Goal: Task Accomplishment & Management: Use online tool/utility

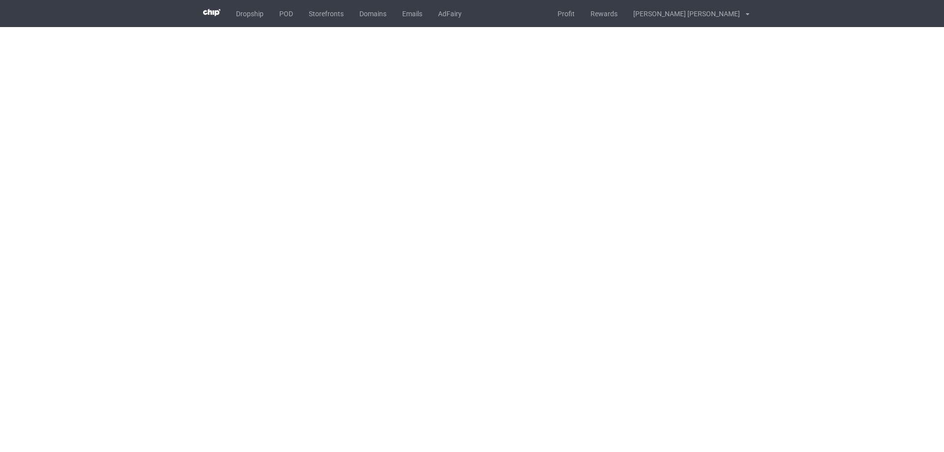
click at [758, 258] on body "Dropship POD Storefronts Domains Emails AdFairy Profit Rewards [PERSON_NAME] [P…" at bounding box center [472, 226] width 944 height 452
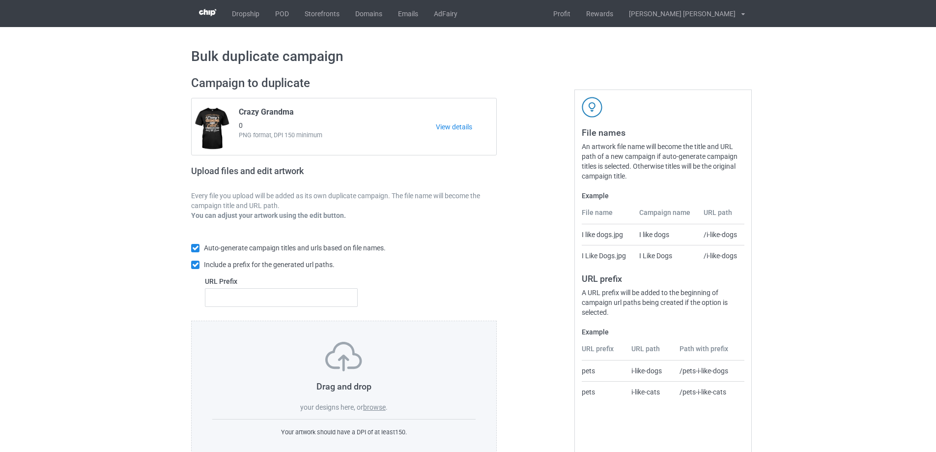
click at [374, 407] on label "browse" at bounding box center [374, 407] width 23 height 8
click at [0, 0] on input "browse" at bounding box center [0, 0] width 0 height 0
click at [277, 9] on link "POD" at bounding box center [281, 13] width 29 height 27
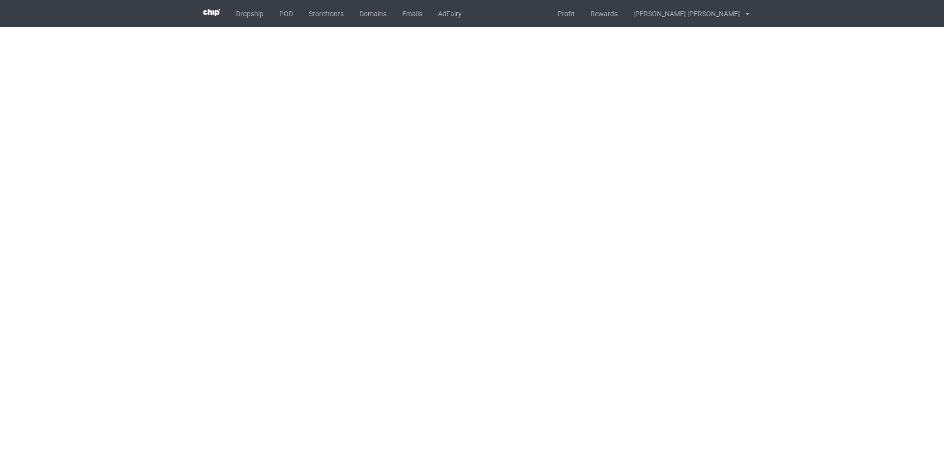
click at [638, 268] on body "Dropship POD Storefronts Domains Emails AdFairy Profit Rewards [PERSON_NAME] [P…" at bounding box center [472, 226] width 944 height 452
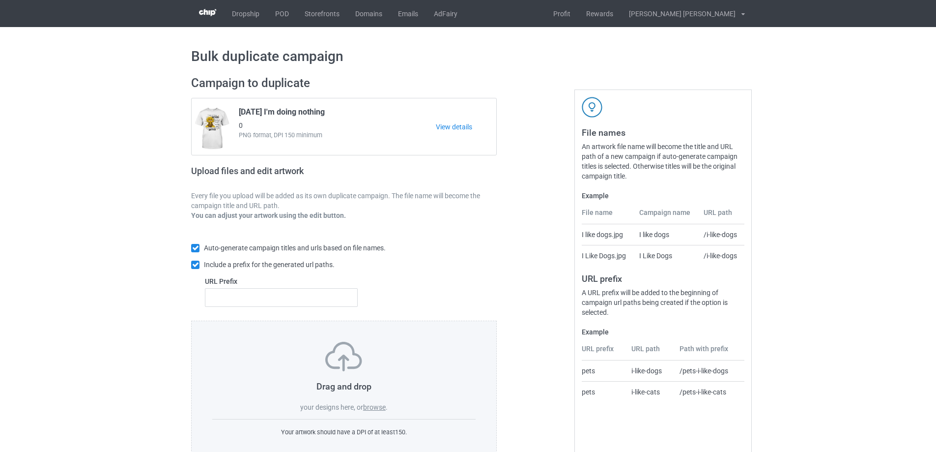
click at [382, 409] on label "browse" at bounding box center [374, 407] width 23 height 8
click at [0, 0] on input "browse" at bounding box center [0, 0] width 0 height 0
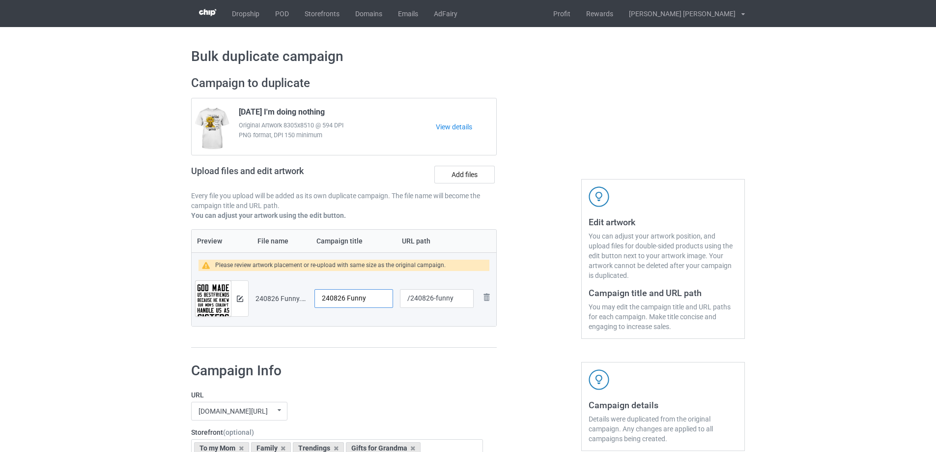
drag, startPoint x: 374, startPoint y: 300, endPoint x: 261, endPoint y: 293, distance: 113.3
click at [261, 293] on tr "Preview and edit artwork 240826 Funny.png 240826 Funny /240826-funny Remove file" at bounding box center [344, 298] width 305 height 55
drag, startPoint x: 376, startPoint y: 300, endPoint x: 240, endPoint y: 299, distance: 135.2
click at [240, 299] on tr "Preview and edit artwork 240826 Funny.png 240826 Funny /240826-funny Remove file" at bounding box center [344, 298] width 305 height 55
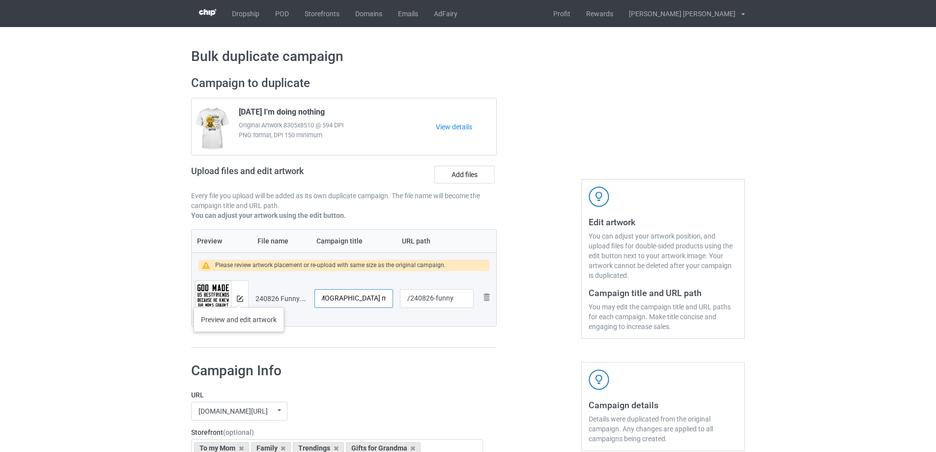
type input "[DEMOGRAPHIC_DATA] made us bestfriends"
click at [239, 297] on img at bounding box center [240, 298] width 6 height 6
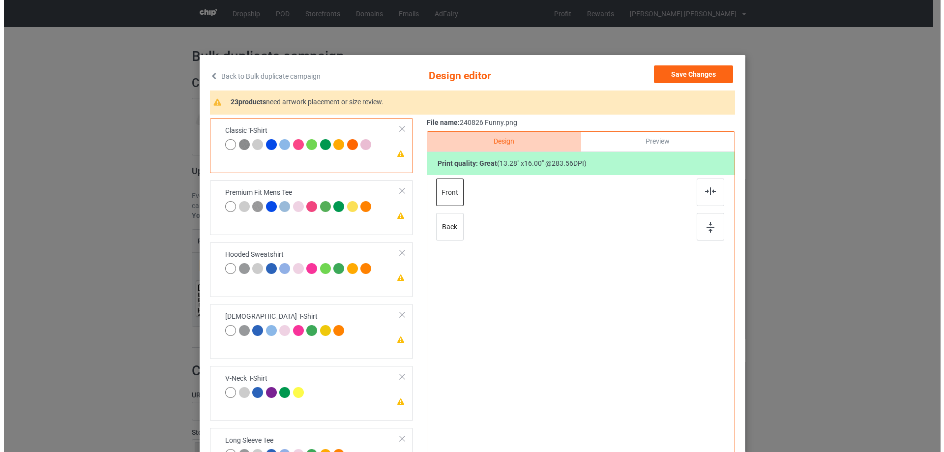
scroll to position [0, 0]
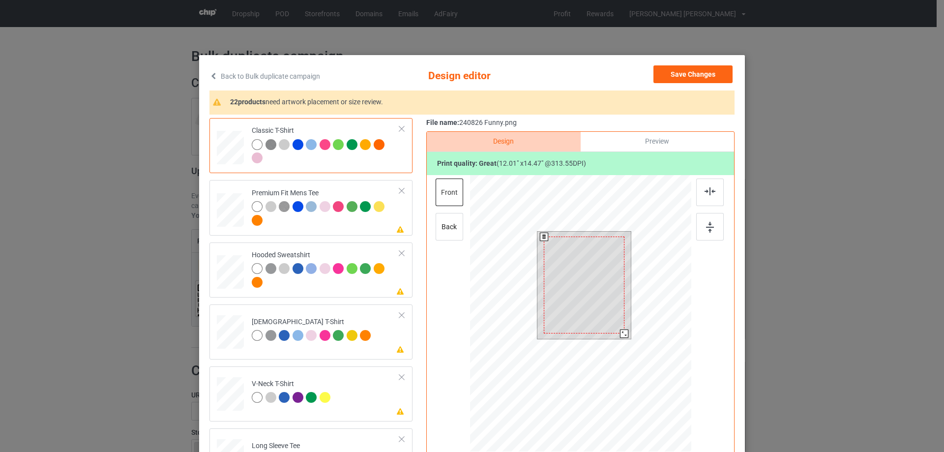
drag, startPoint x: 623, startPoint y: 340, endPoint x: 603, endPoint y: 316, distance: 31.7
click at [620, 331] on div at bounding box center [624, 333] width 8 height 8
click at [603, 311] on div at bounding box center [584, 280] width 78 height 93
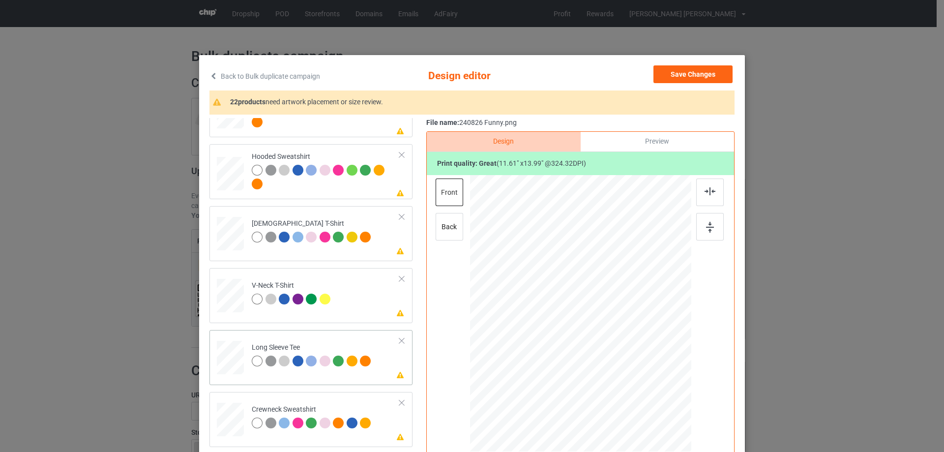
scroll to position [246, 0]
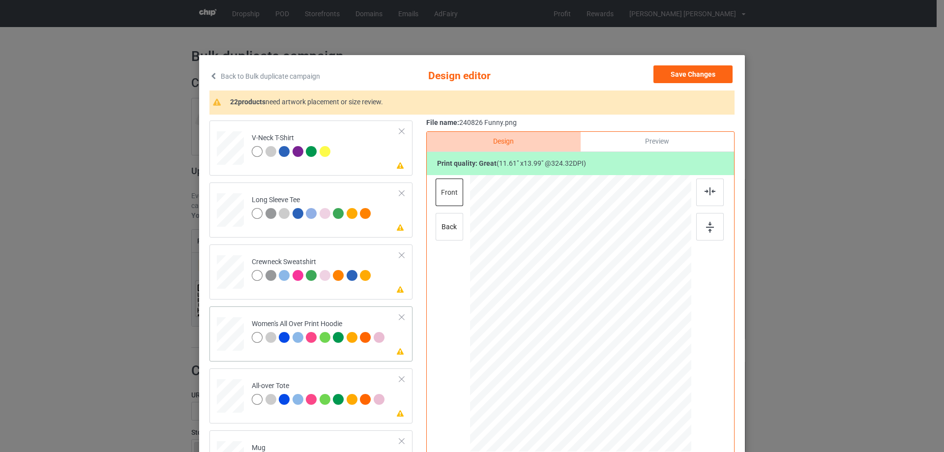
click at [232, 331] on div at bounding box center [230, 334] width 27 height 30
drag, startPoint x: 642, startPoint y: 394, endPoint x: 622, endPoint y: 353, distance: 45.3
click at [622, 353] on div at bounding box center [580, 314] width 221 height 250
drag, startPoint x: 586, startPoint y: 344, endPoint x: 588, endPoint y: 309, distance: 35.0
click at [588, 309] on div at bounding box center [582, 279] width 77 height 93
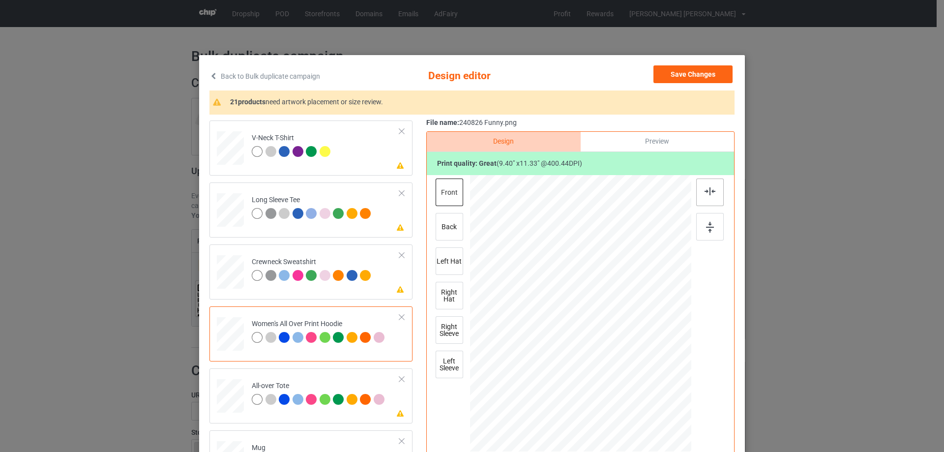
click at [708, 189] on img at bounding box center [709, 191] width 11 height 8
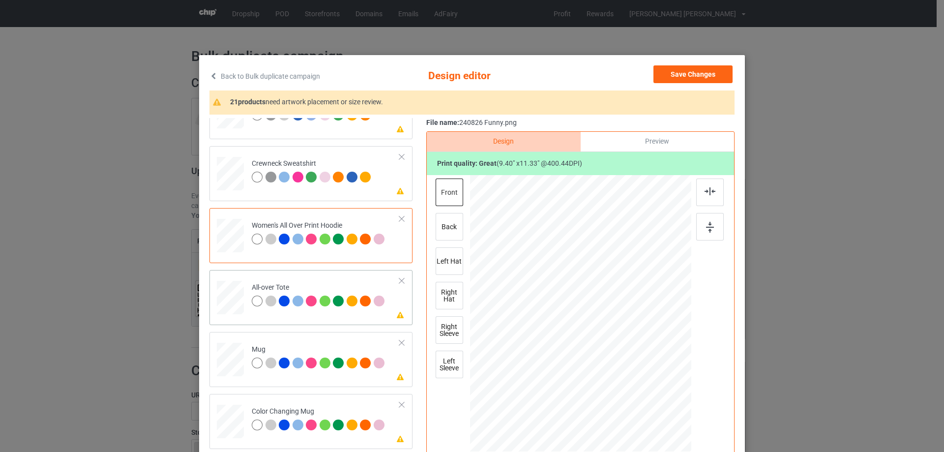
click at [231, 298] on div at bounding box center [230, 297] width 27 height 27
click at [236, 365] on div at bounding box center [230, 359] width 27 height 11
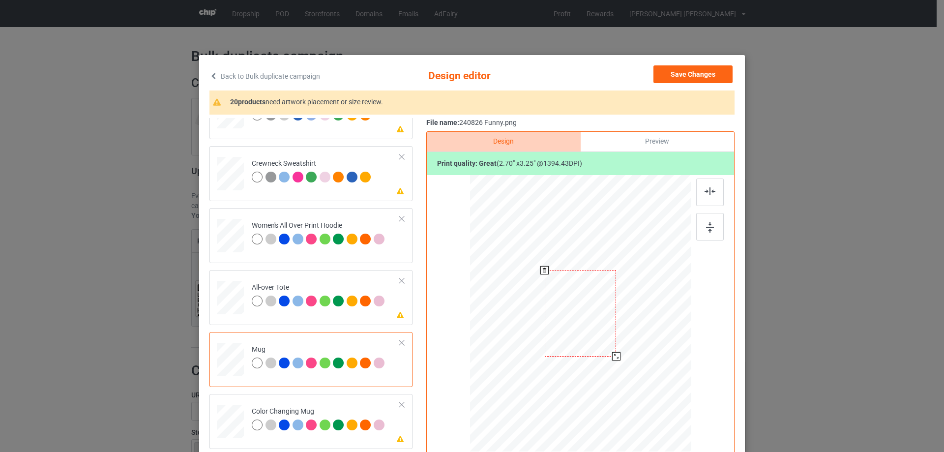
drag, startPoint x: 642, startPoint y: 396, endPoint x: 623, endPoint y: 346, distance: 53.2
click at [623, 346] on div at bounding box center [580, 313] width 221 height 92
drag, startPoint x: 572, startPoint y: 330, endPoint x: 633, endPoint y: 329, distance: 61.0
click at [633, 329] on div at bounding box center [641, 311] width 71 height 86
click at [706, 223] on img at bounding box center [710, 227] width 8 height 11
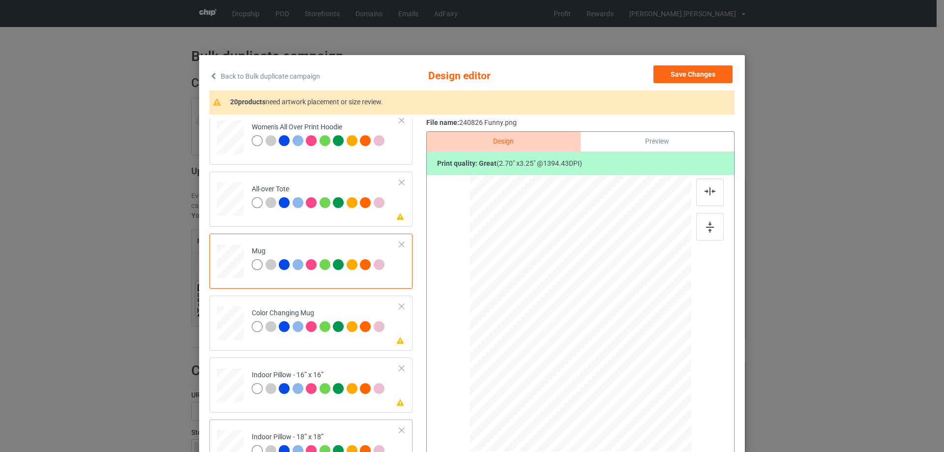
scroll to position [492, 0]
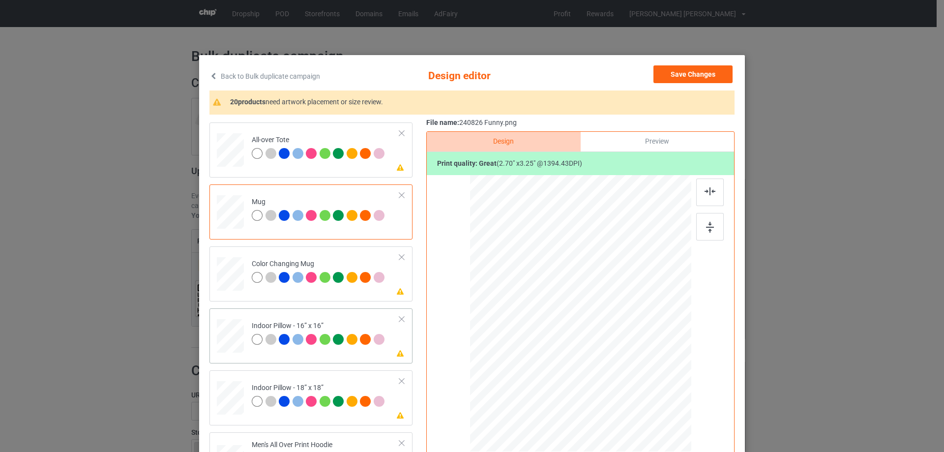
click at [228, 339] on div at bounding box center [230, 335] width 27 height 27
drag, startPoint x: 643, startPoint y: 396, endPoint x: 641, endPoint y: 388, distance: 7.9
click at [641, 388] on div at bounding box center [642, 387] width 8 height 8
drag, startPoint x: 231, startPoint y: 397, endPoint x: 235, endPoint y: 393, distance: 5.9
click at [230, 397] on div at bounding box center [230, 397] width 27 height 27
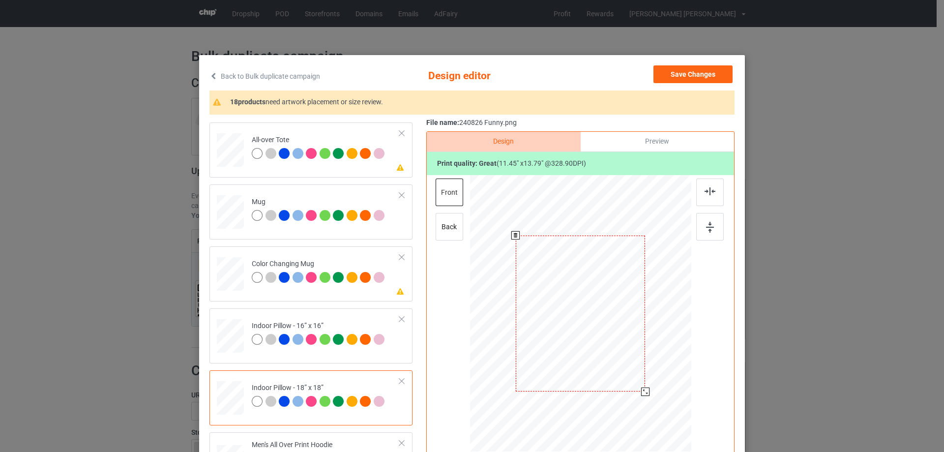
click at [643, 391] on div at bounding box center [645, 391] width 8 height 8
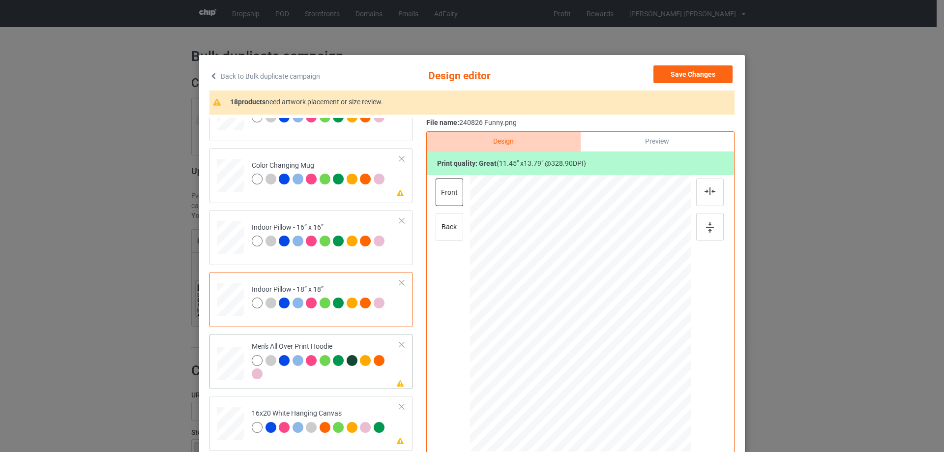
scroll to position [639, 0]
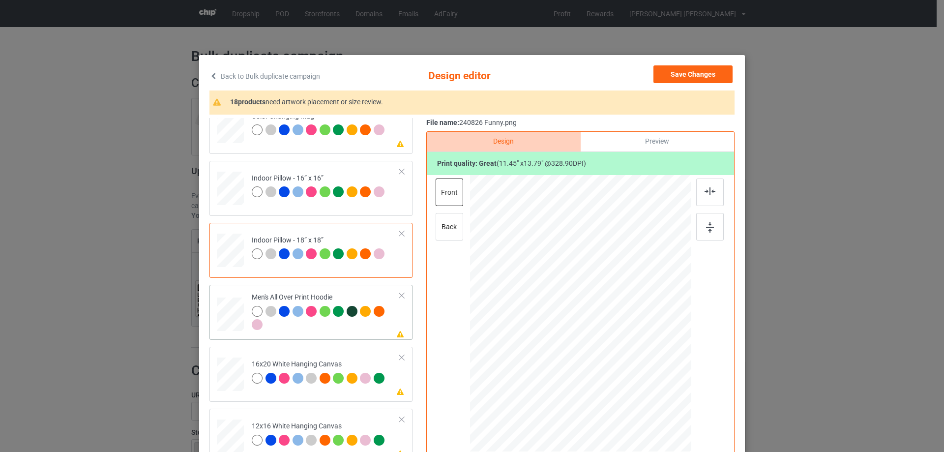
click at [232, 319] on div at bounding box center [230, 314] width 27 height 29
drag, startPoint x: 643, startPoint y: 394, endPoint x: 624, endPoint y: 346, distance: 52.0
click at [624, 346] on div at bounding box center [580, 313] width 221 height 235
drag, startPoint x: 572, startPoint y: 337, endPoint x: 573, endPoint y: 309, distance: 28.0
click at [573, 309] on div at bounding box center [581, 285] width 72 height 87
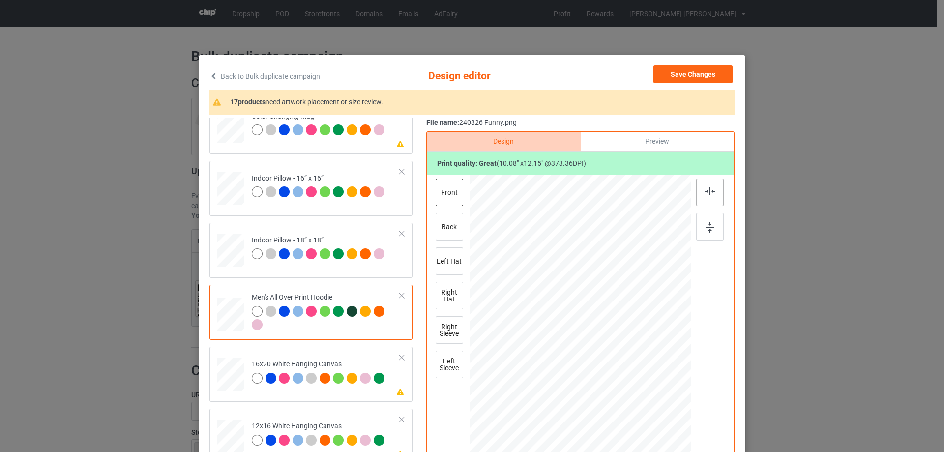
click at [707, 194] on img at bounding box center [709, 191] width 11 height 8
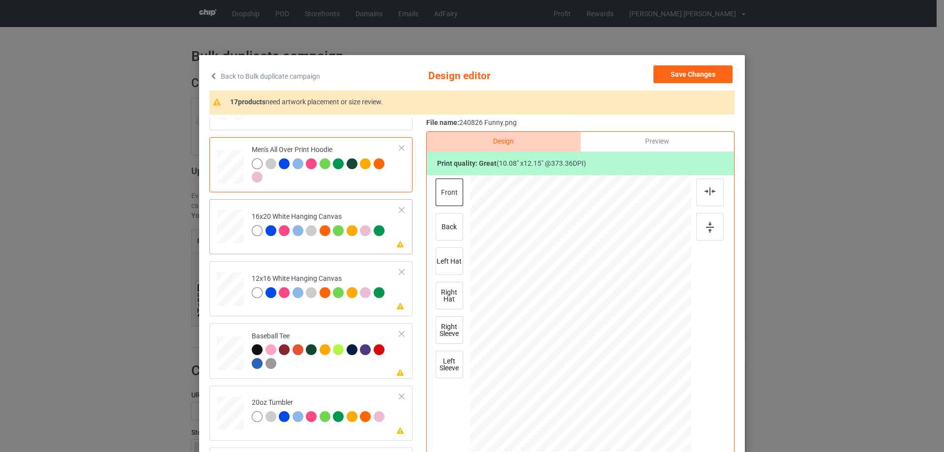
click at [225, 234] on div at bounding box center [230, 227] width 27 height 34
drag, startPoint x: 644, startPoint y: 395, endPoint x: 661, endPoint y: 451, distance: 58.6
click at [661, 451] on div at bounding box center [580, 313] width 221 height 276
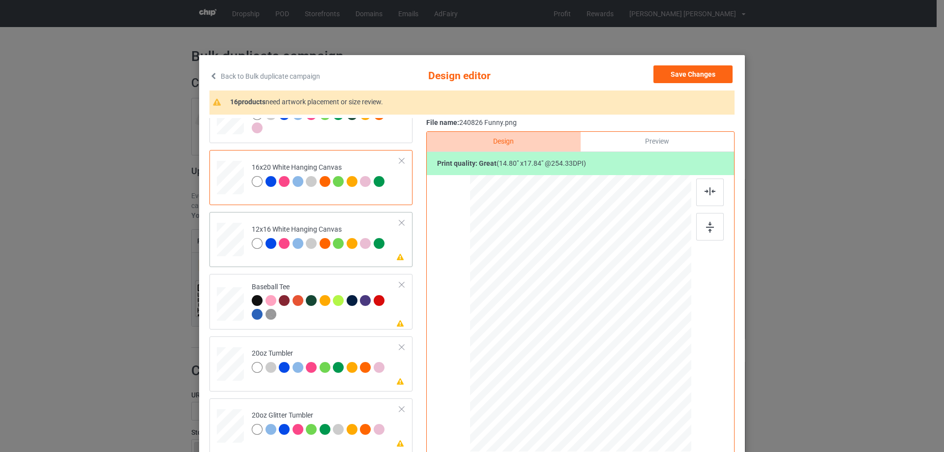
click at [219, 232] on div at bounding box center [231, 240] width 26 height 34
drag, startPoint x: 640, startPoint y: 390, endPoint x: 663, endPoint y: 440, distance: 54.8
click at [663, 440] on div at bounding box center [580, 313] width 208 height 277
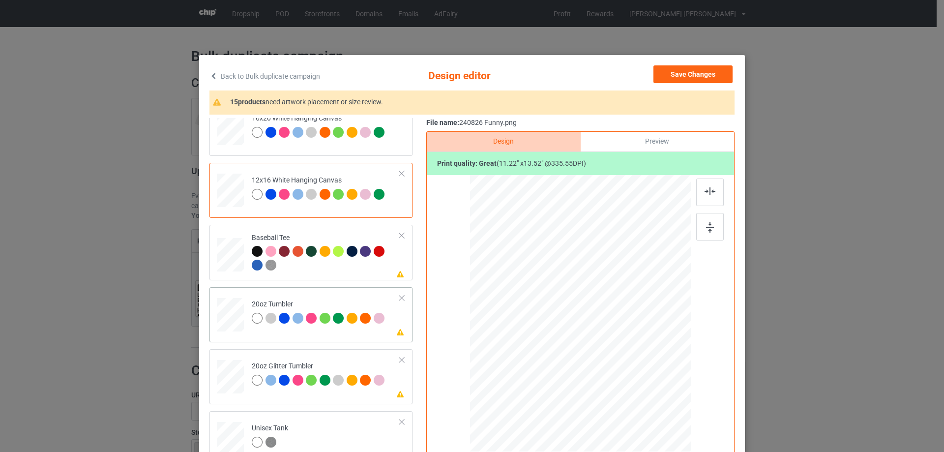
click at [235, 314] on div at bounding box center [230, 315] width 26 height 16
drag, startPoint x: 639, startPoint y: 391, endPoint x: 619, endPoint y: 358, distance: 39.0
click at [619, 358] on div at bounding box center [618, 359] width 8 height 8
drag, startPoint x: 560, startPoint y: 346, endPoint x: 509, endPoint y: 345, distance: 51.6
click at [509, 345] on div at bounding box center [528, 312] width 77 height 93
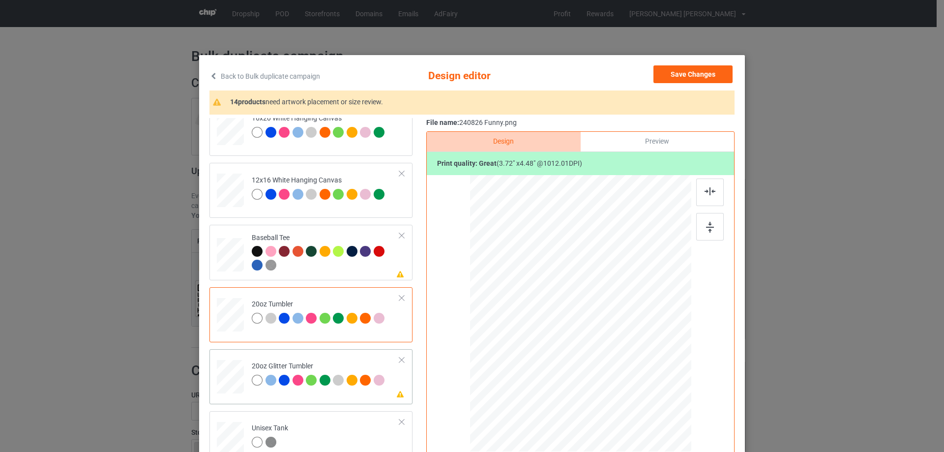
scroll to position [934, 0]
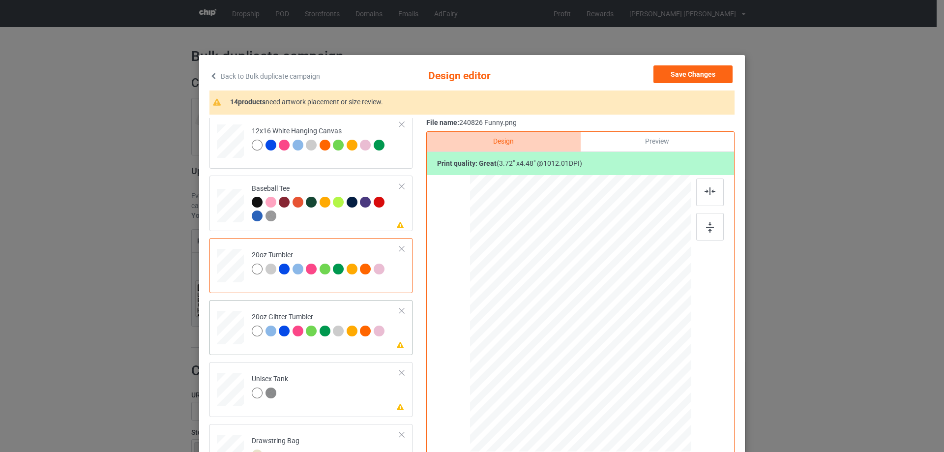
click at [228, 324] on div at bounding box center [231, 328] width 26 height 22
drag, startPoint x: 640, startPoint y: 392, endPoint x: 604, endPoint y: 352, distance: 53.3
click at [619, 365] on div at bounding box center [623, 365] width 8 height 8
drag, startPoint x: 532, startPoint y: 340, endPoint x: 553, endPoint y: 340, distance: 21.1
click at [553, 340] on div at bounding box center [530, 302] width 83 height 100
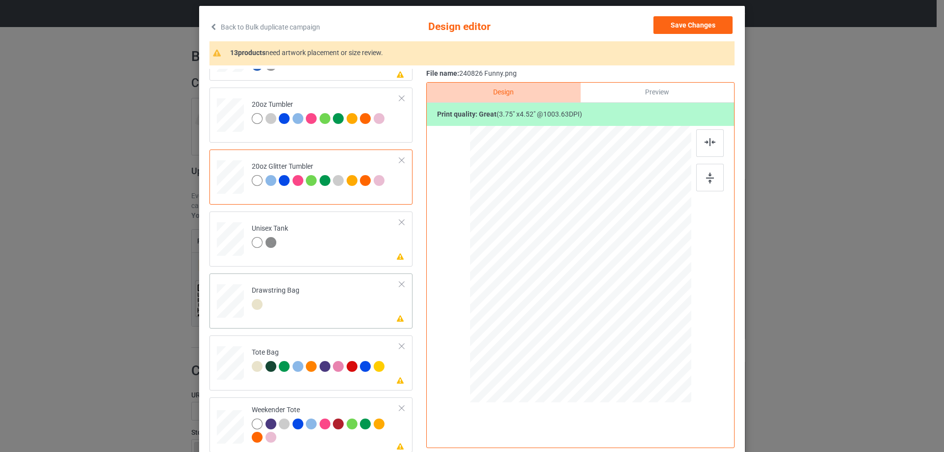
scroll to position [98, 0]
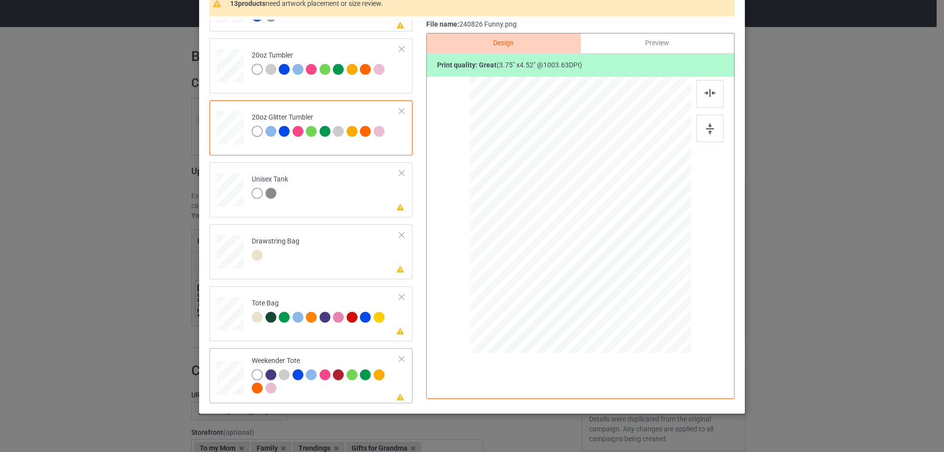
click at [226, 378] on div at bounding box center [230, 377] width 27 height 17
drag, startPoint x: 641, startPoint y: 297, endPoint x: 599, endPoint y: 257, distance: 58.4
click at [621, 264] on div at bounding box center [622, 266] width 8 height 8
click at [599, 252] on div at bounding box center [581, 210] width 84 height 100
click at [711, 98] on div at bounding box center [710, 94] width 28 height 28
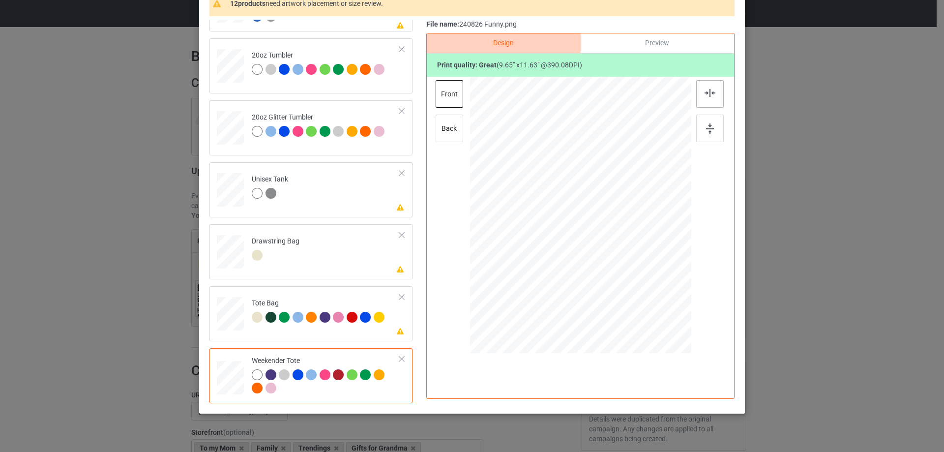
click at [708, 91] on img at bounding box center [709, 93] width 11 height 8
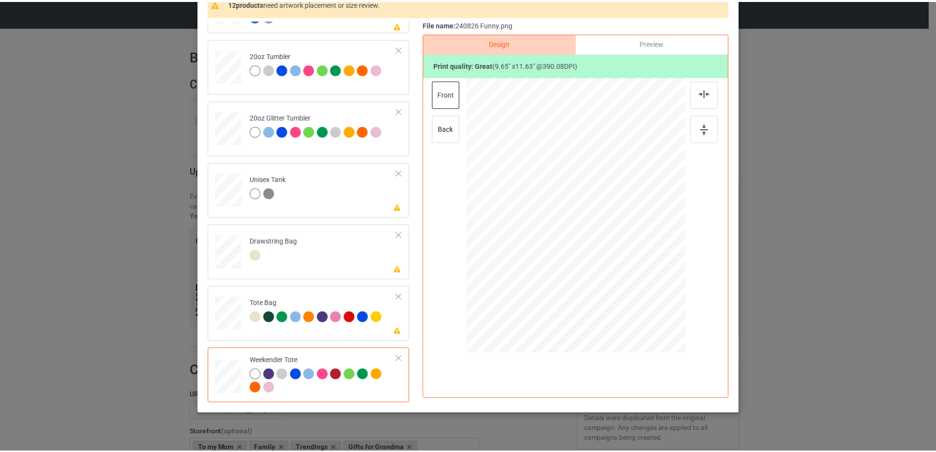
scroll to position [49, 0]
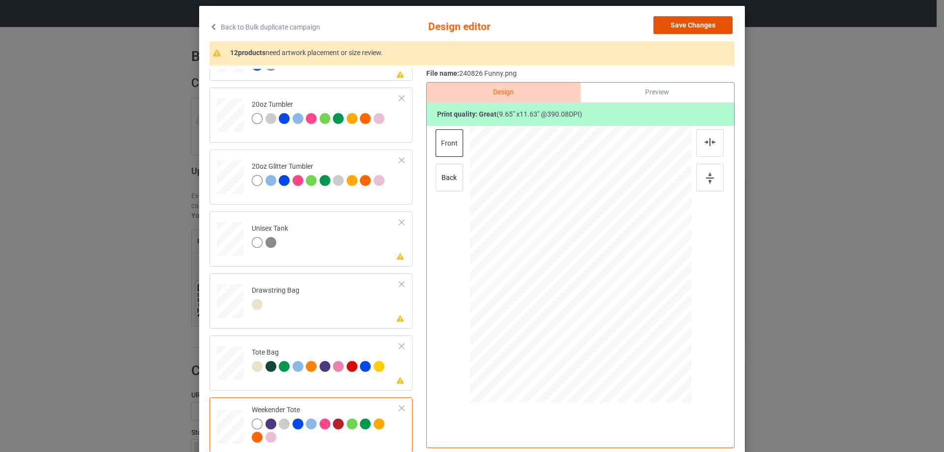
click at [700, 24] on button "Save Changes" at bounding box center [692, 25] width 79 height 18
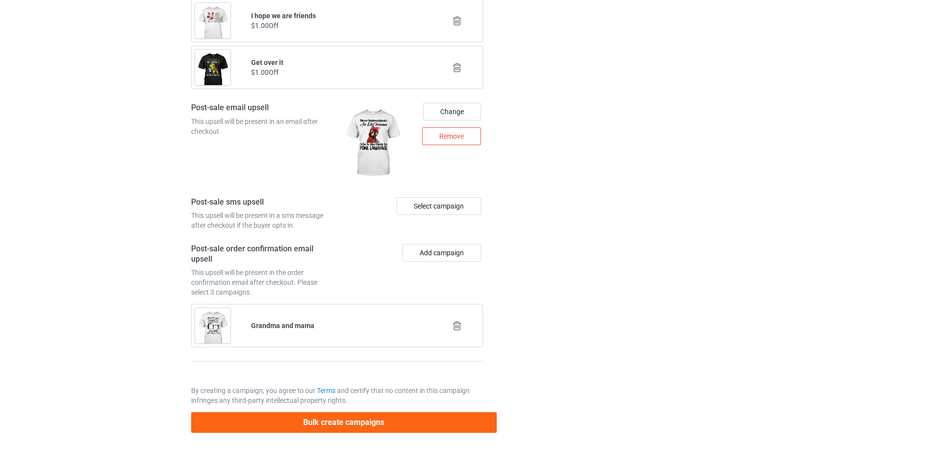
scroll to position [1251, 0]
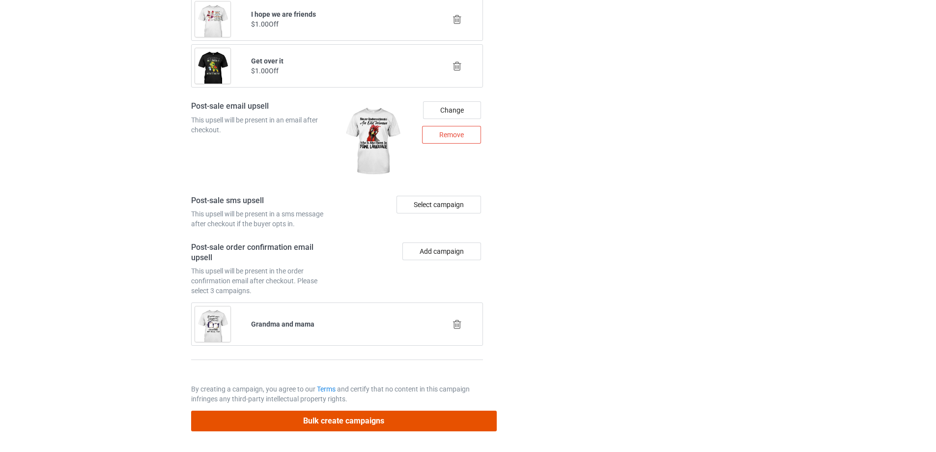
click at [369, 423] on button "Bulk create campaigns" at bounding box center [344, 420] width 306 height 20
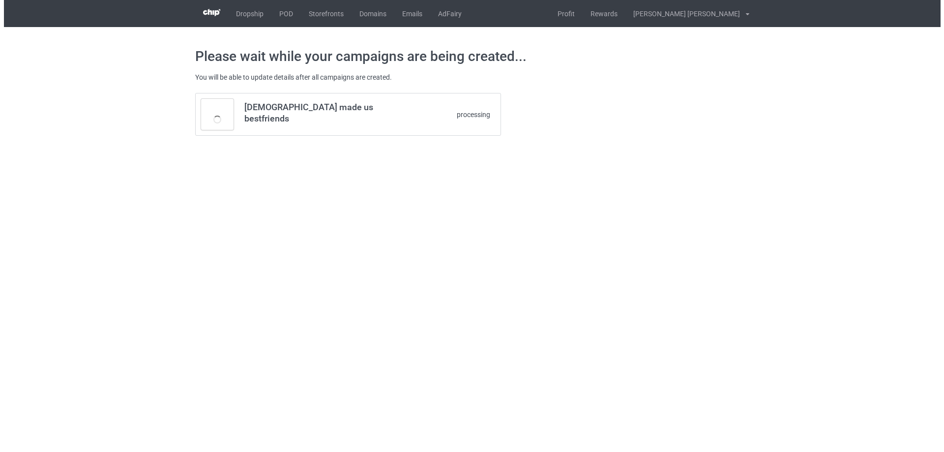
scroll to position [0, 0]
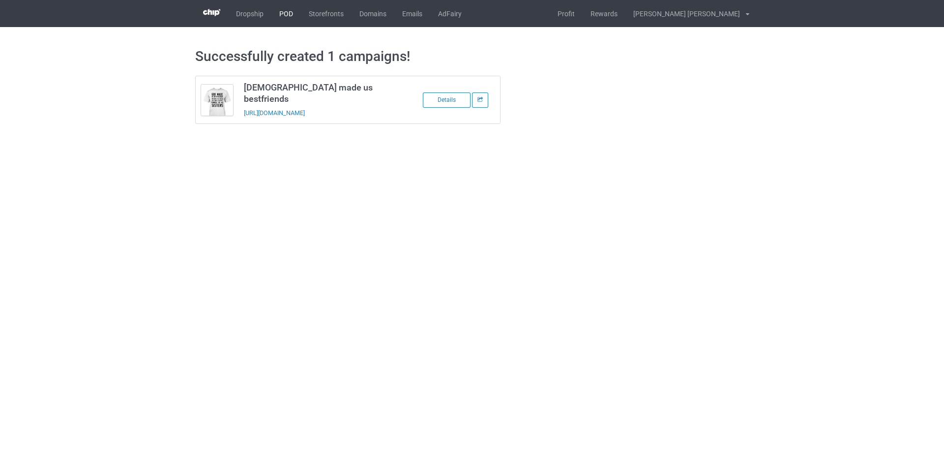
click at [286, 13] on link "POD" at bounding box center [285, 13] width 29 height 27
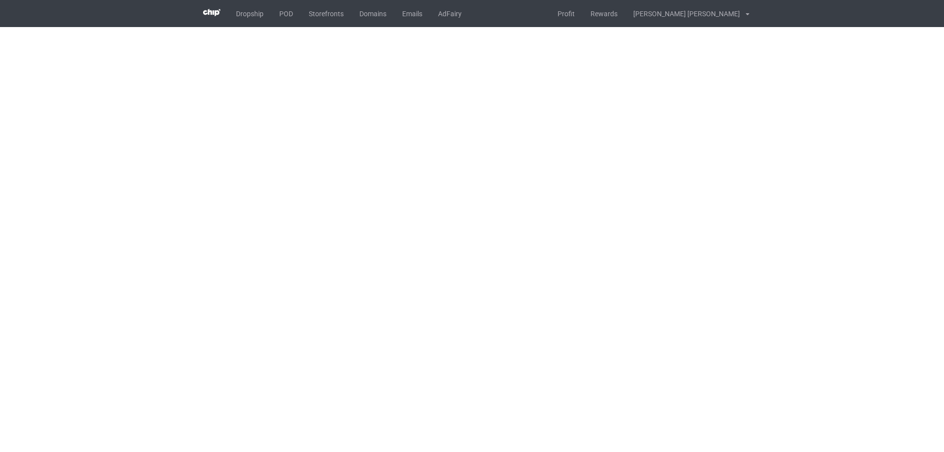
click at [802, 289] on body "Dropship POD Storefronts Domains Emails AdFairy Profit Rewards [PERSON_NAME] [P…" at bounding box center [472, 226] width 944 height 452
click at [799, 289] on body "Dropship POD Storefronts Domains Emails AdFairy Profit Rewards [PERSON_NAME] [P…" at bounding box center [472, 226] width 944 height 452
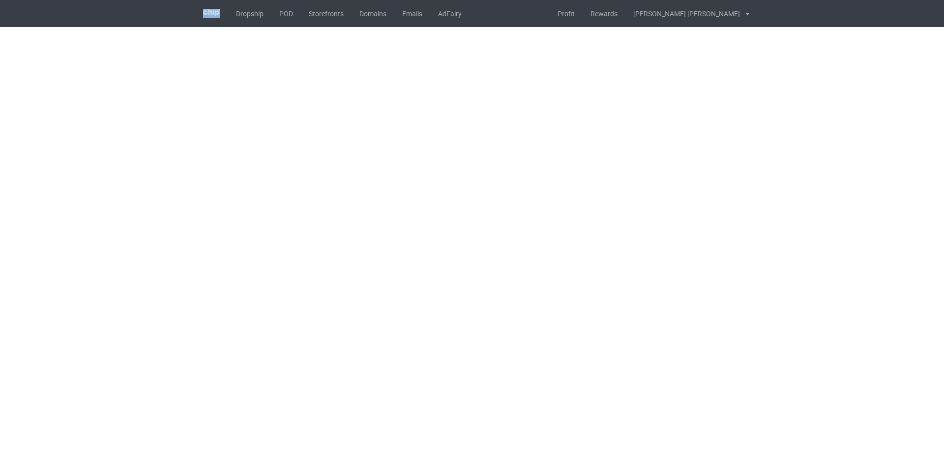
click at [799, 289] on body "Dropship POD Storefronts Domains Emails AdFairy Profit Rewards [PERSON_NAME] [P…" at bounding box center [472, 226] width 944 height 452
click at [798, 290] on body "Dropship POD Storefronts Domains Emails AdFairy Profit Rewards [PERSON_NAME] [P…" at bounding box center [472, 226] width 944 height 452
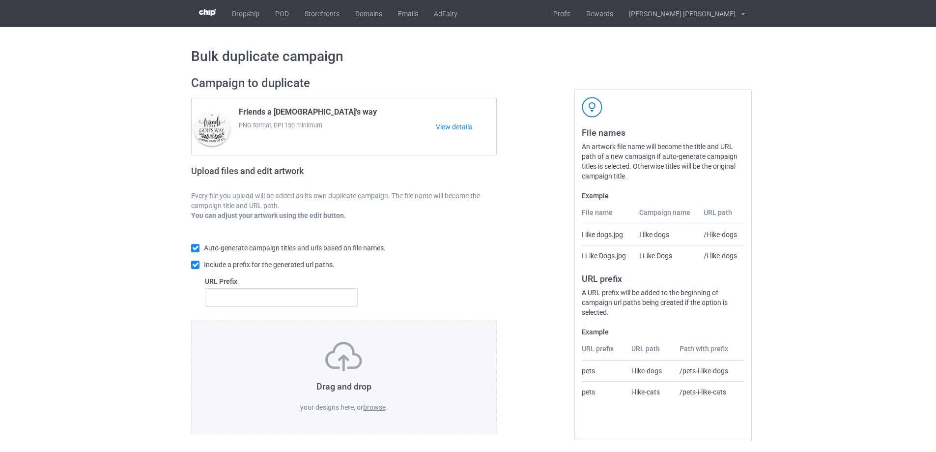
click at [379, 411] on label "browse" at bounding box center [374, 407] width 23 height 8
click at [0, 0] on input "browse" at bounding box center [0, 0] width 0 height 0
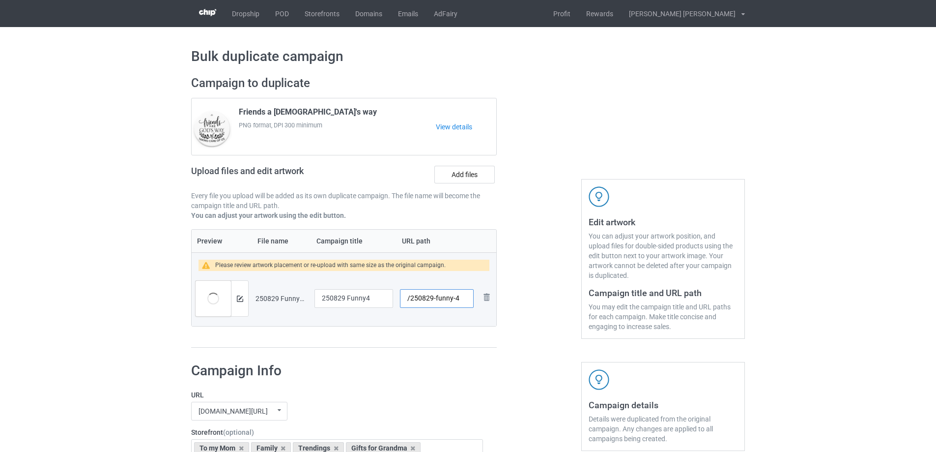
drag, startPoint x: 437, startPoint y: 298, endPoint x: 453, endPoint y: 300, distance: 16.8
click at [453, 300] on input "/250829-funny-4" at bounding box center [437, 298] width 74 height 19
type input "/250829-4"
drag, startPoint x: 376, startPoint y: 299, endPoint x: 304, endPoint y: 296, distance: 71.8
click at [304, 296] on tr "Preview and edit artwork 250829 Funny4.png 250829 Funny4 /250829-4 Remove file" at bounding box center [344, 298] width 305 height 55
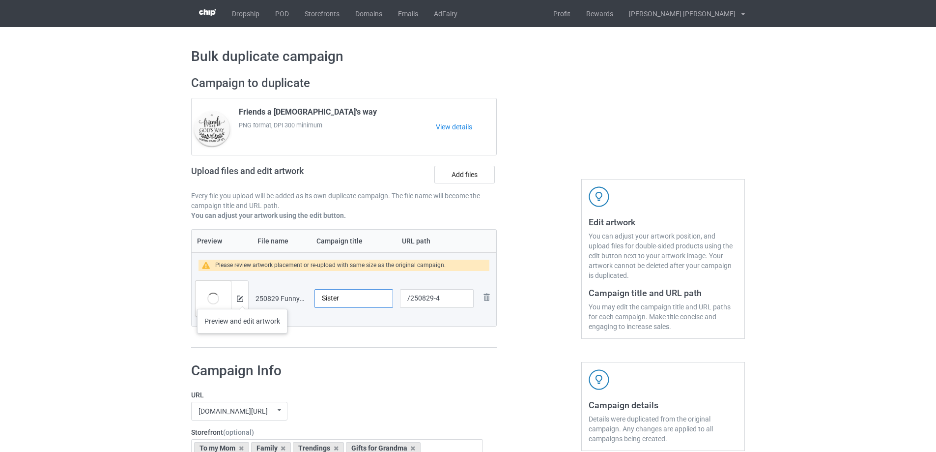
type input "Sister"
click at [242, 299] on img at bounding box center [240, 298] width 6 height 6
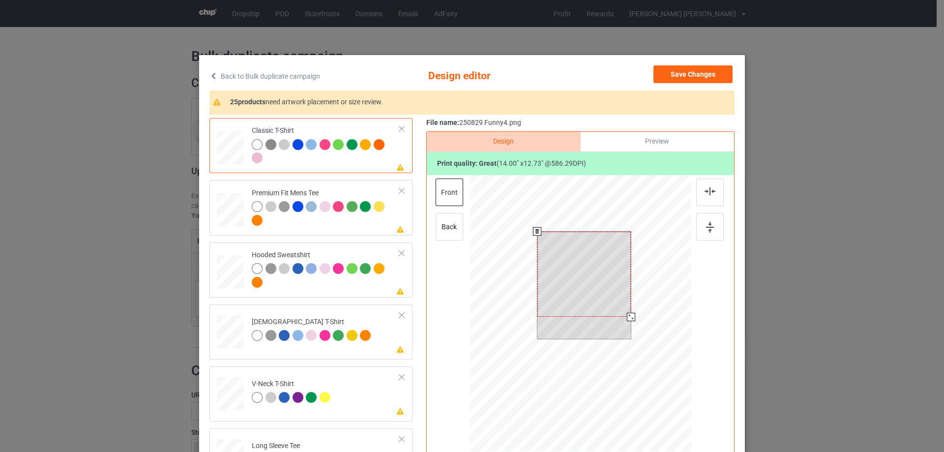
click at [582, 276] on div at bounding box center [584, 274] width 94 height 85
drag, startPoint x: 627, startPoint y: 318, endPoint x: 624, endPoint y: 313, distance: 5.7
click at [624, 313] on div at bounding box center [626, 313] width 8 height 8
click at [583, 293] on div at bounding box center [584, 271] width 86 height 78
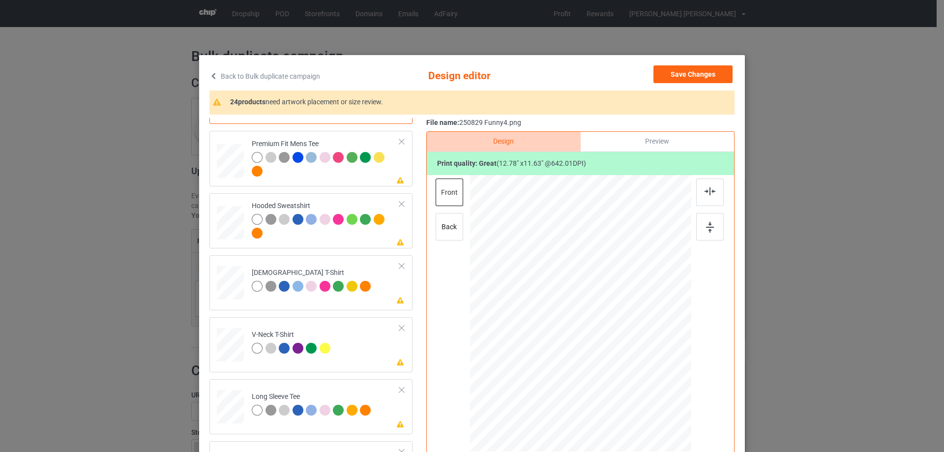
scroll to position [295, 0]
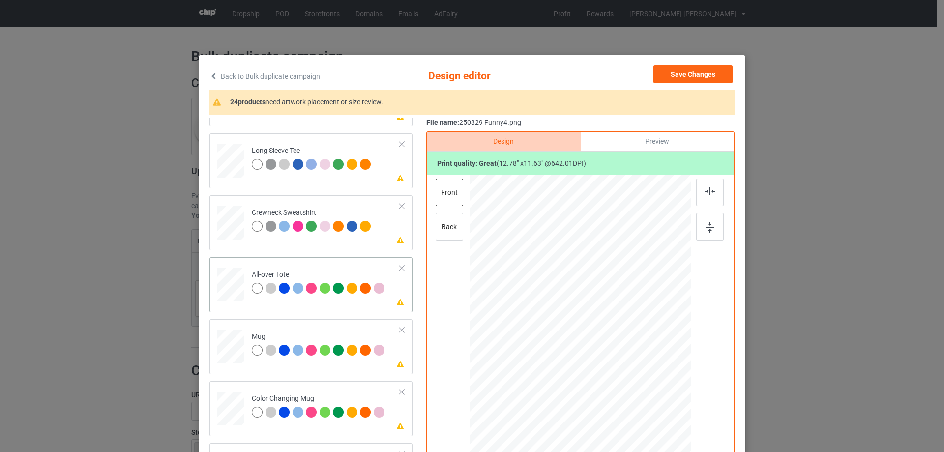
click at [232, 278] on div at bounding box center [230, 284] width 27 height 27
drag, startPoint x: 646, startPoint y: 377, endPoint x: 661, endPoint y: 399, distance: 26.9
click at [661, 399] on div at bounding box center [580, 313] width 221 height 221
click at [637, 382] on div at bounding box center [580, 310] width 170 height 155
click at [711, 188] on img at bounding box center [709, 191] width 11 height 8
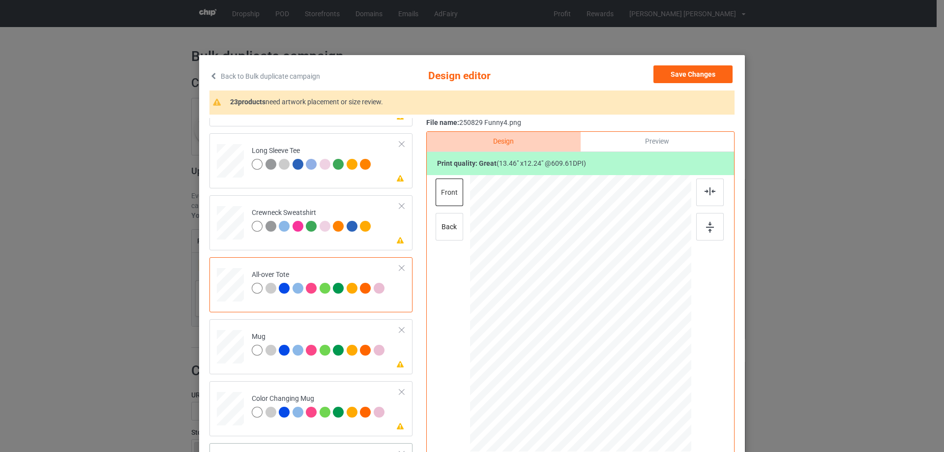
scroll to position [393, 0]
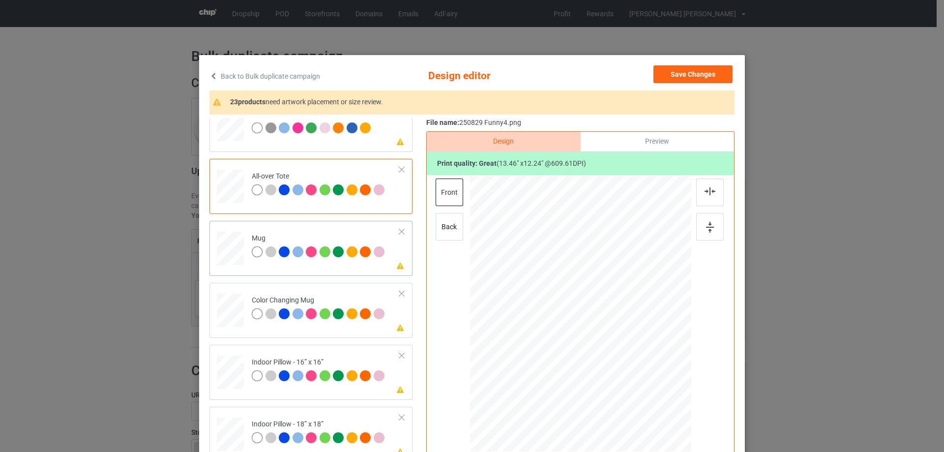
click at [238, 254] on div at bounding box center [230, 248] width 27 height 11
drag, startPoint x: 643, startPoint y: 376, endPoint x: 634, endPoint y: 325, distance: 51.5
click at [616, 344] on div at bounding box center [617, 347] width 8 height 8
drag, startPoint x: 634, startPoint y: 325, endPoint x: 642, endPoint y: 326, distance: 7.9
click at [642, 326] on div at bounding box center [643, 311] width 72 height 66
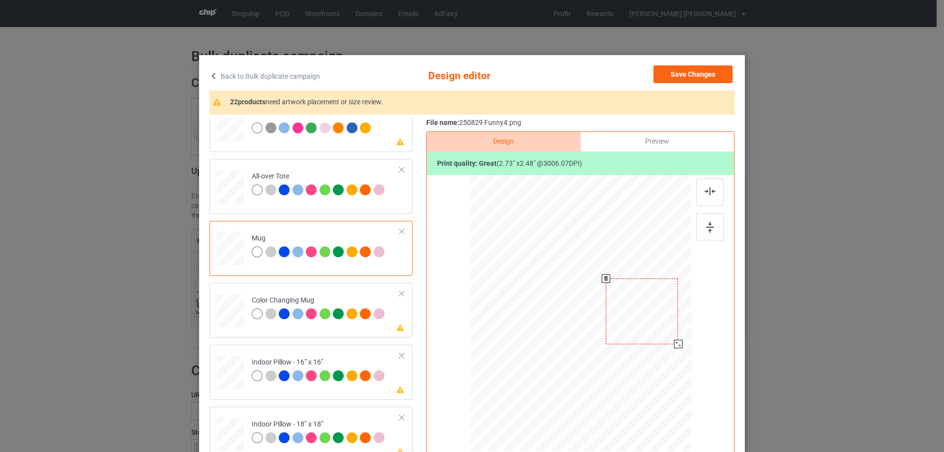
click at [641, 327] on div at bounding box center [642, 311] width 72 height 66
click at [675, 349] on div at bounding box center [679, 345] width 8 height 8
click at [657, 334] on div at bounding box center [641, 310] width 74 height 67
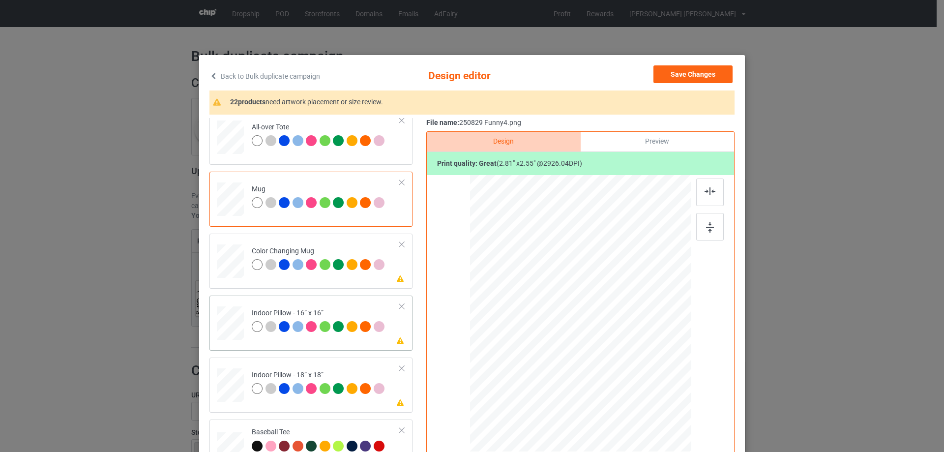
click at [231, 330] on div at bounding box center [230, 323] width 27 height 27
drag, startPoint x: 642, startPoint y: 374, endPoint x: 658, endPoint y: 386, distance: 20.1
click at [658, 386] on div at bounding box center [661, 387] width 8 height 8
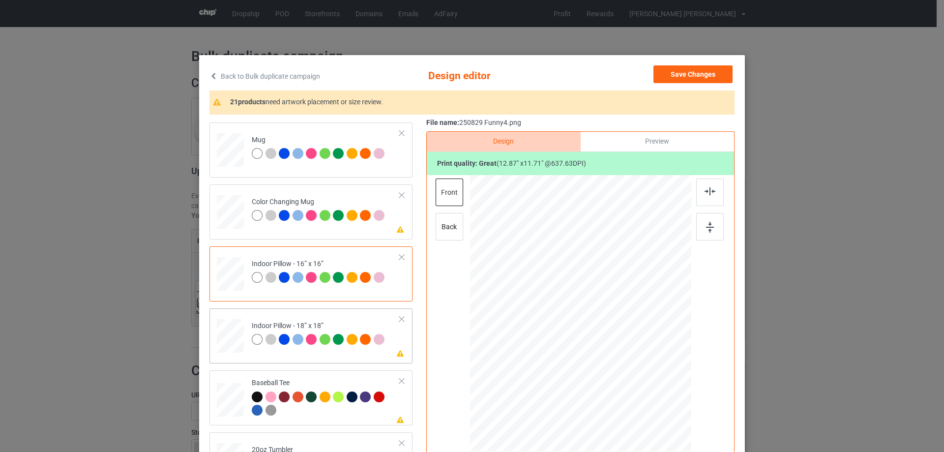
click at [227, 336] on div at bounding box center [230, 335] width 27 height 27
drag, startPoint x: 640, startPoint y: 374, endPoint x: 660, endPoint y: 381, distance: 21.2
click at [660, 381] on div at bounding box center [580, 313] width 221 height 220
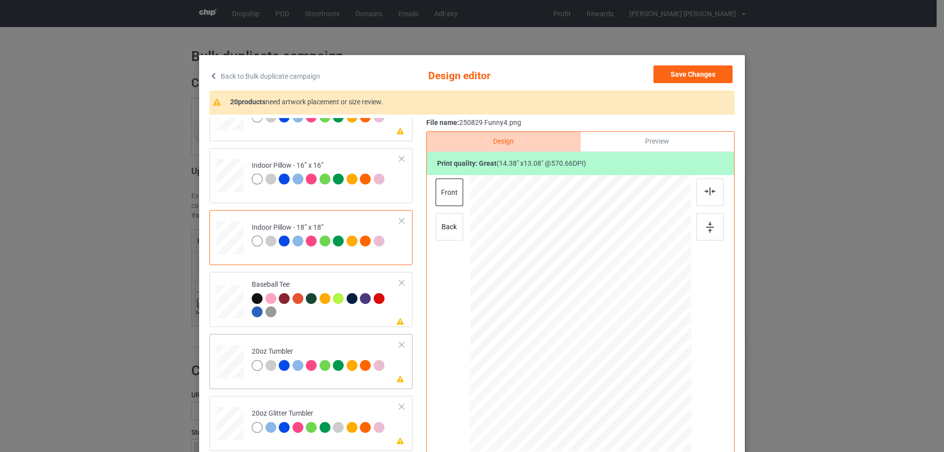
scroll to position [639, 0]
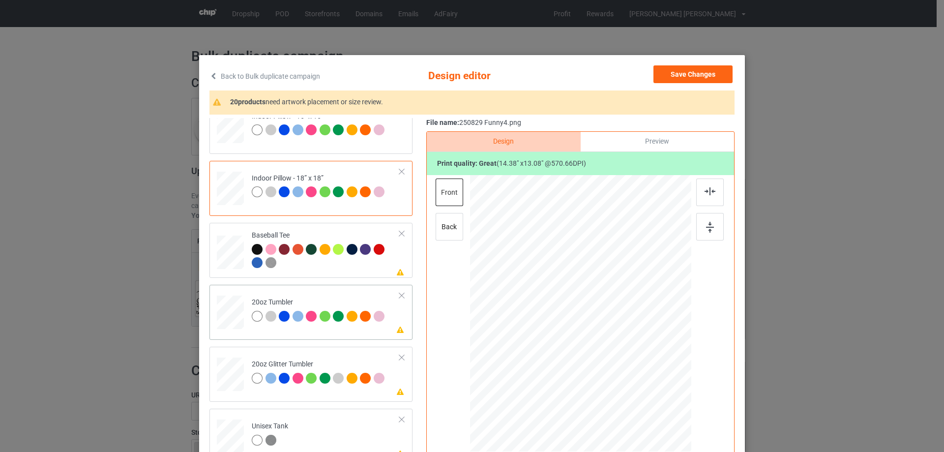
drag, startPoint x: 238, startPoint y: 318, endPoint x: 245, endPoint y: 316, distance: 7.2
click at [238, 318] on div at bounding box center [230, 313] width 26 height 16
drag, startPoint x: 640, startPoint y: 371, endPoint x: 612, endPoint y: 347, distance: 37.0
click at [612, 347] on div at bounding box center [616, 346] width 8 height 8
click at [545, 328] on div at bounding box center [529, 304] width 71 height 64
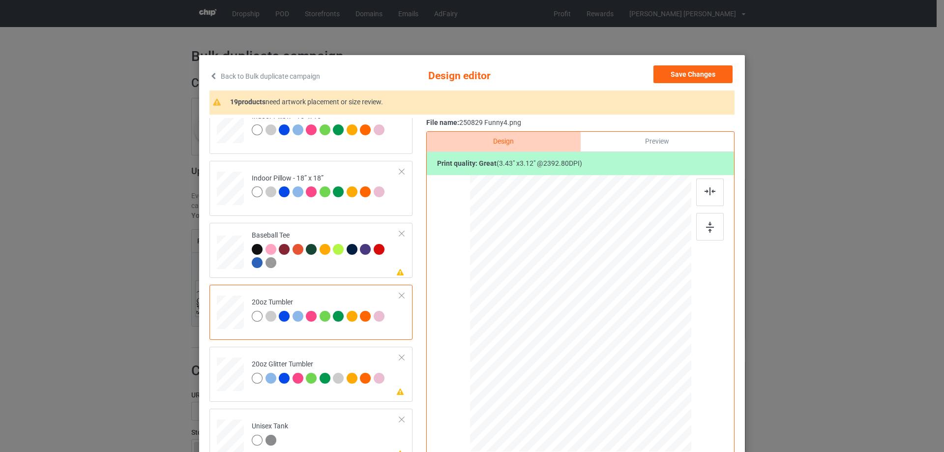
scroll to position [688, 0]
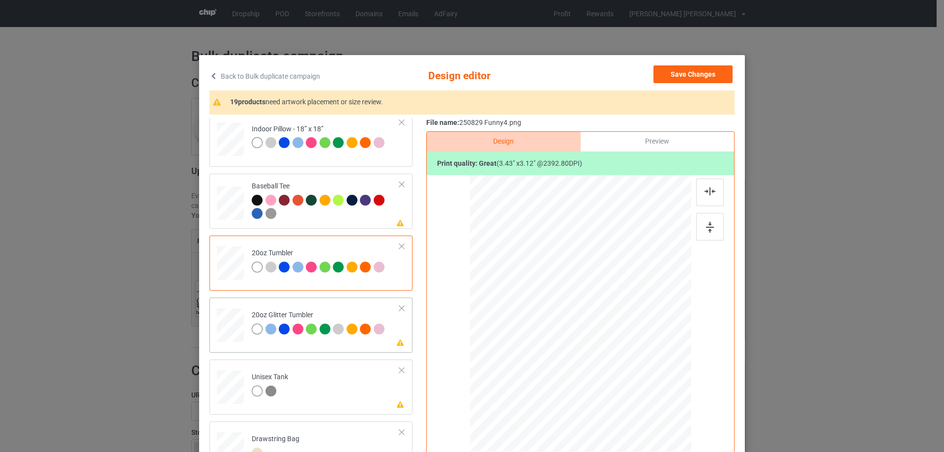
click at [227, 322] on div at bounding box center [231, 326] width 26 height 22
drag, startPoint x: 640, startPoint y: 371, endPoint x: 604, endPoint y: 341, distance: 46.4
click at [619, 351] on div at bounding box center [623, 352] width 8 height 8
drag, startPoint x: 552, startPoint y: 321, endPoint x: 551, endPoint y: 310, distance: 10.9
click at [551, 310] on div at bounding box center [529, 284] width 82 height 75
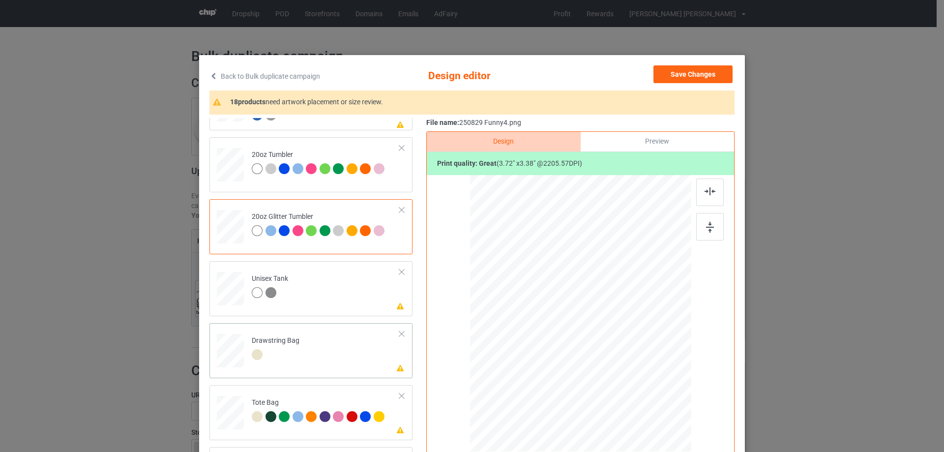
scroll to position [885, 0]
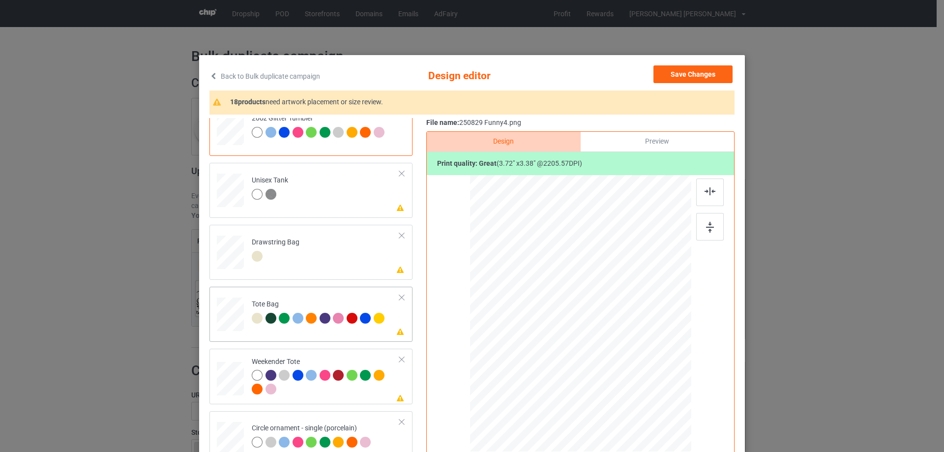
click at [231, 321] on div at bounding box center [230, 319] width 13 height 15
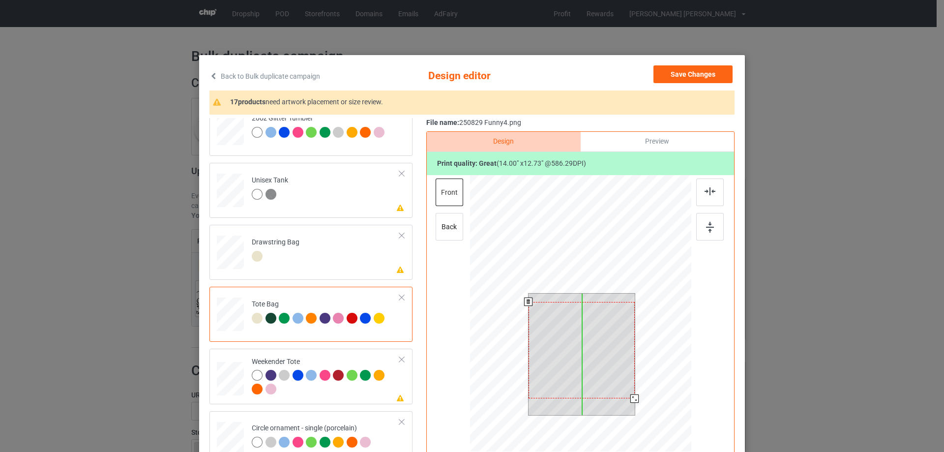
click at [586, 345] on div at bounding box center [581, 350] width 106 height 96
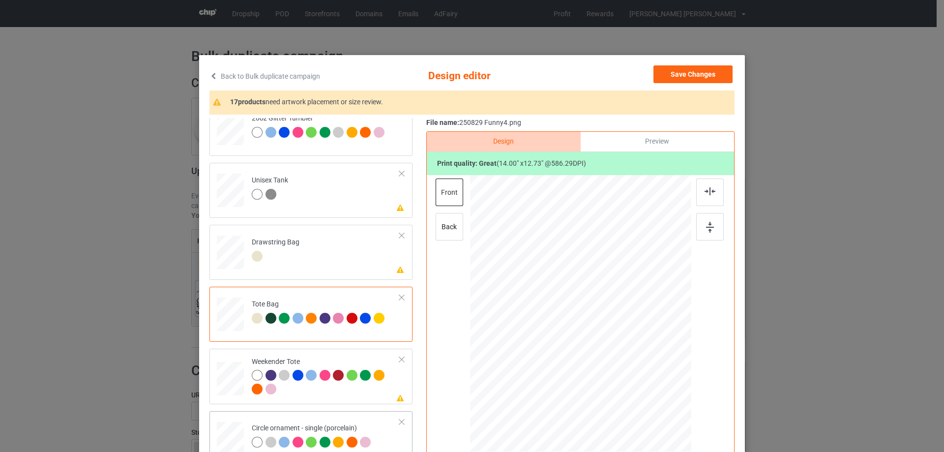
scroll to position [983, 0]
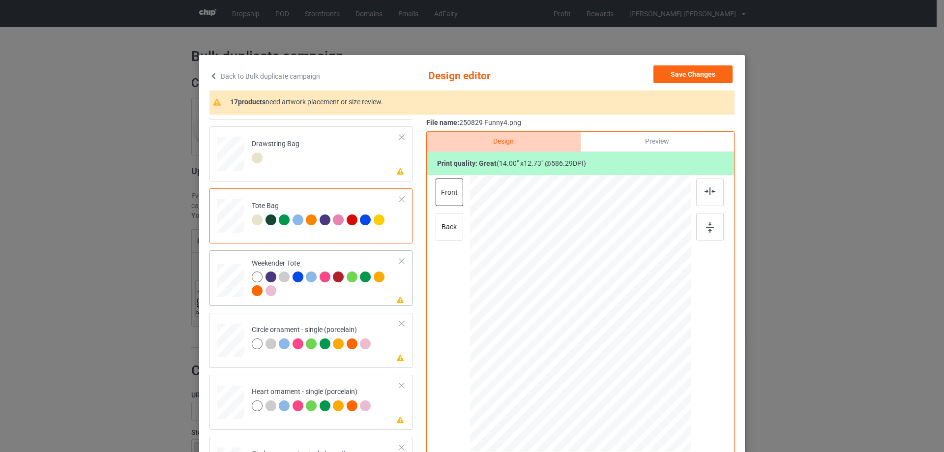
click at [236, 283] on div at bounding box center [230, 279] width 27 height 17
drag, startPoint x: 642, startPoint y: 373, endPoint x: 634, endPoint y: 362, distance: 13.7
click at [635, 362] on div at bounding box center [639, 366] width 8 height 8
click at [615, 352] on div at bounding box center [580, 309] width 113 height 103
click at [706, 194] on img at bounding box center [709, 191] width 11 height 8
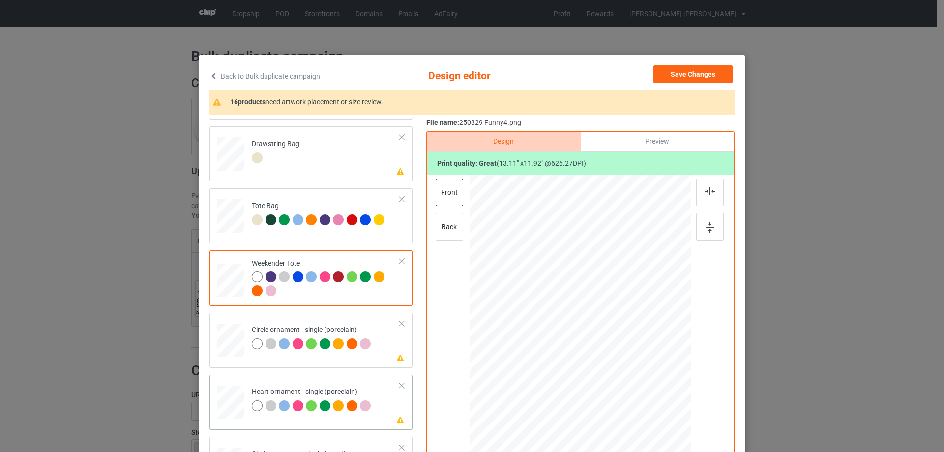
scroll to position [1081, 0]
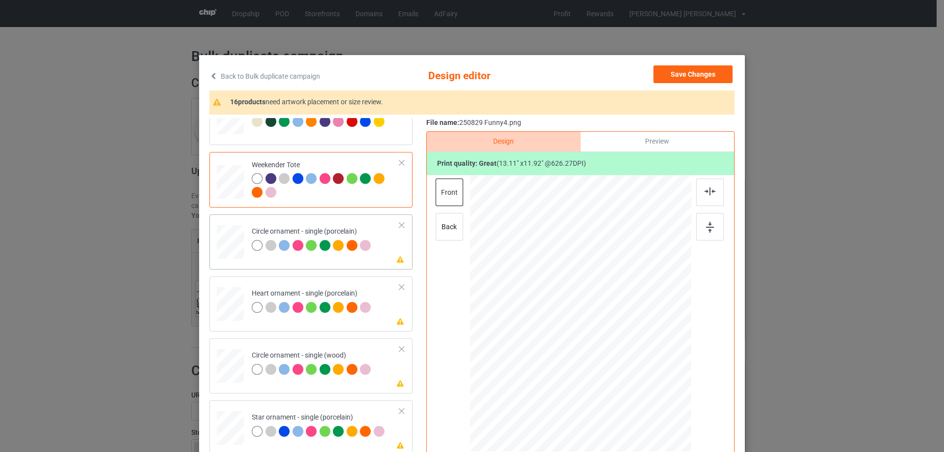
click at [223, 245] on div at bounding box center [230, 242] width 27 height 27
drag, startPoint x: 650, startPoint y: 387, endPoint x: 653, endPoint y: 392, distance: 6.0
click at [653, 392] on div at bounding box center [580, 313] width 221 height 221
click at [619, 364] on div at bounding box center [579, 318] width 161 height 146
click at [708, 193] on img at bounding box center [709, 191] width 11 height 8
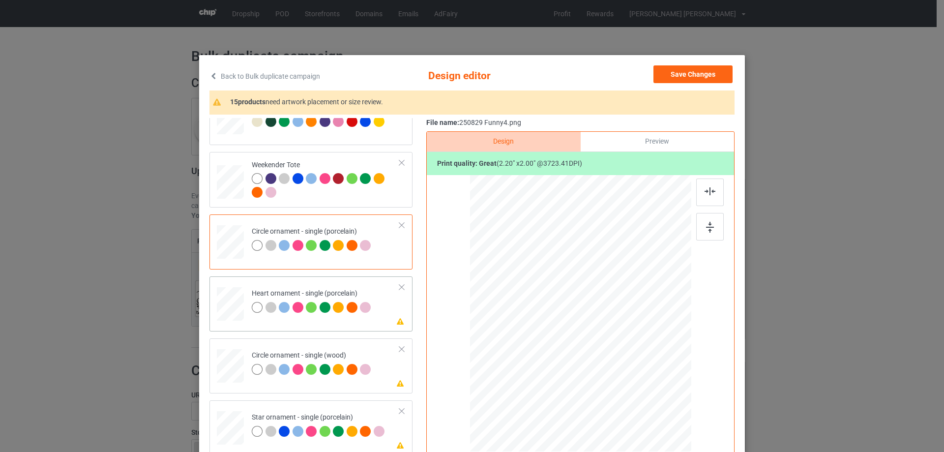
click at [230, 306] on div at bounding box center [230, 304] width 27 height 25
drag, startPoint x: 642, startPoint y: 377, endPoint x: 643, endPoint y: 371, distance: 6.0
click at [643, 371] on div at bounding box center [644, 372] width 8 height 8
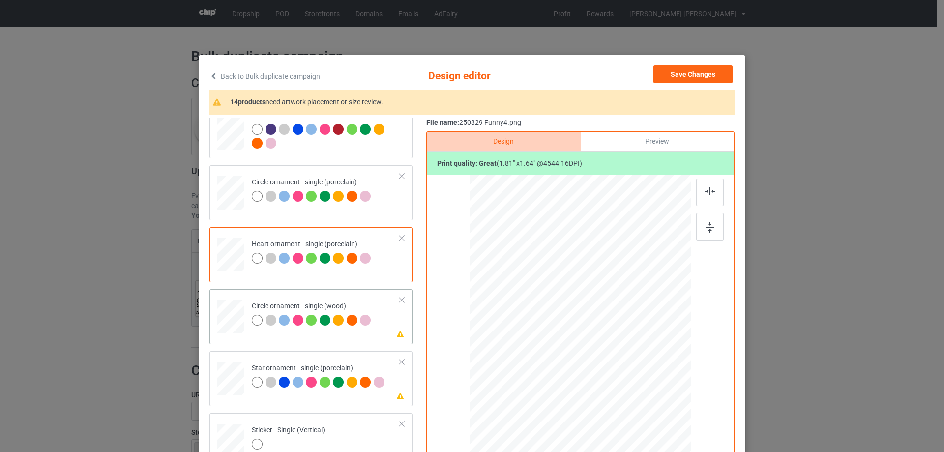
click at [230, 317] on div at bounding box center [230, 316] width 27 height 27
drag, startPoint x: 645, startPoint y: 374, endPoint x: 622, endPoint y: 356, distance: 29.1
click at [658, 392] on div at bounding box center [662, 388] width 8 height 8
click at [605, 342] on div at bounding box center [580, 316] width 166 height 151
click at [713, 189] on div at bounding box center [710, 192] width 28 height 28
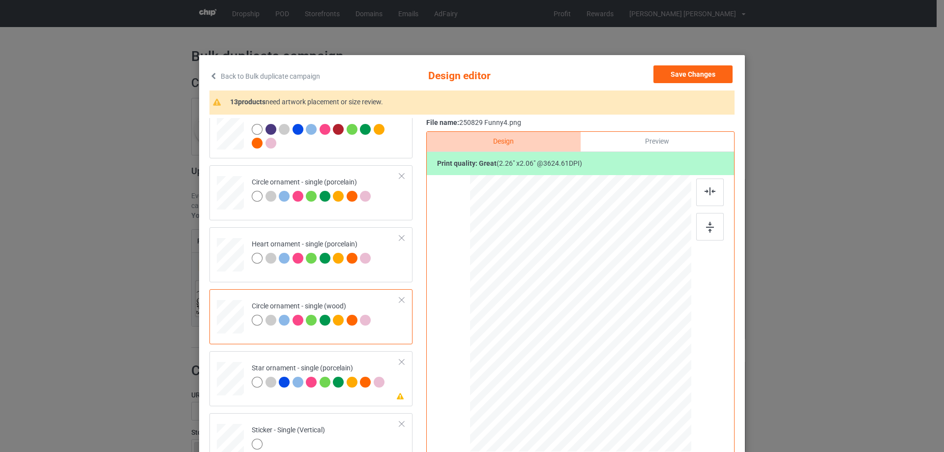
scroll to position [1159, 0]
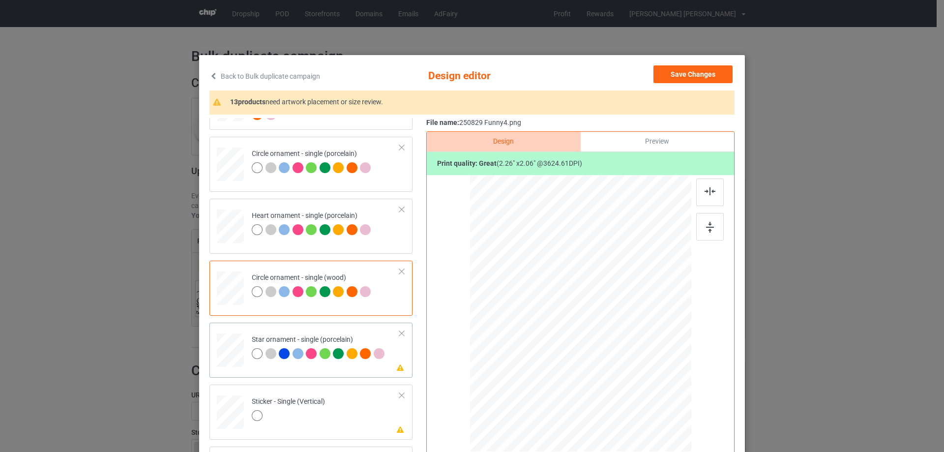
click at [236, 352] on div at bounding box center [230, 350] width 27 height 26
drag, startPoint x: 642, startPoint y: 378, endPoint x: 635, endPoint y: 369, distance: 11.2
click at [635, 369] on div at bounding box center [639, 366] width 8 height 8
drag, startPoint x: 613, startPoint y: 352, endPoint x: 613, endPoint y: 358, distance: 6.4
click at [613, 358] on div at bounding box center [580, 320] width 117 height 106
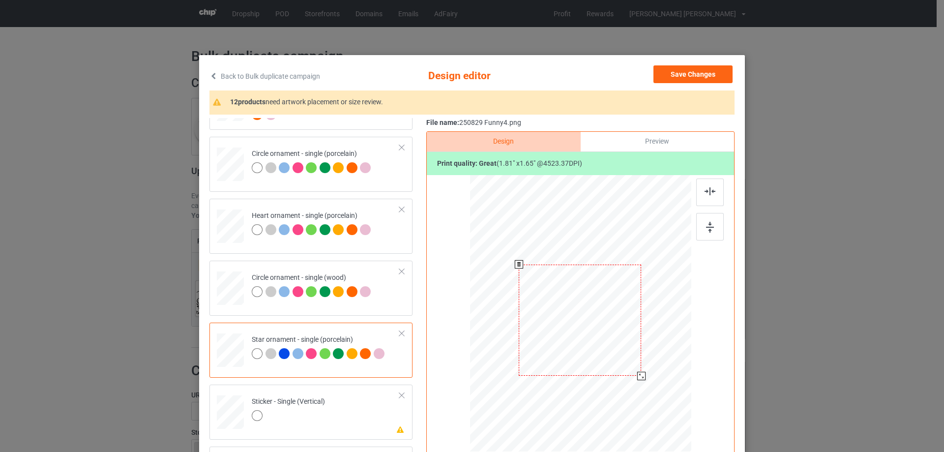
click at [638, 380] on div at bounding box center [641, 376] width 8 height 8
click at [622, 368] on div at bounding box center [579, 319] width 122 height 111
click at [622, 371] on div at bounding box center [578, 322] width 122 height 111
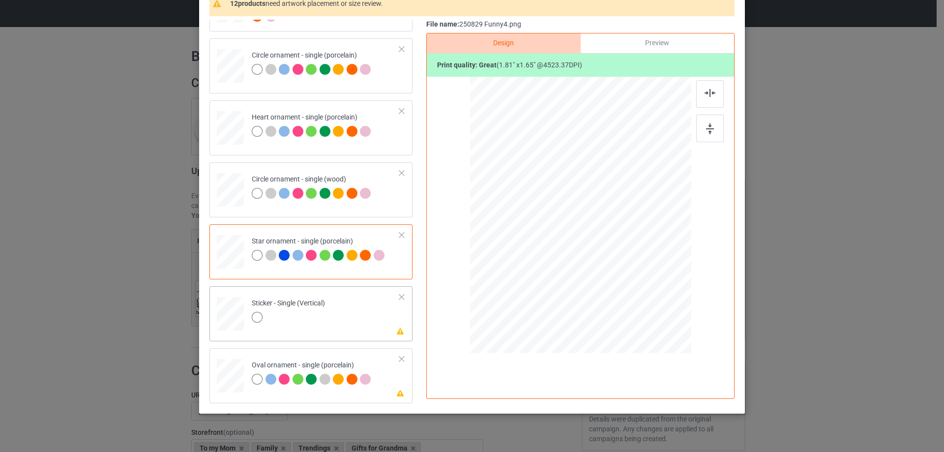
click at [231, 314] on div at bounding box center [230, 313] width 24 height 33
drag, startPoint x: 635, startPoint y: 269, endPoint x: 655, endPoint y: 310, distance: 45.9
click at [655, 310] on div at bounding box center [580, 215] width 197 height 271
drag, startPoint x: 613, startPoint y: 275, endPoint x: 613, endPoint y: 262, distance: 13.3
click at [613, 262] on div at bounding box center [580, 201] width 183 height 167
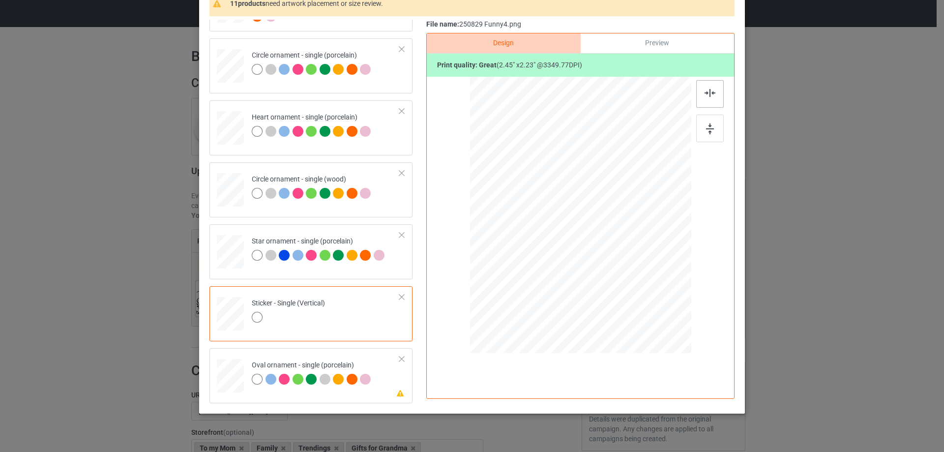
click at [703, 98] on div at bounding box center [710, 94] width 28 height 28
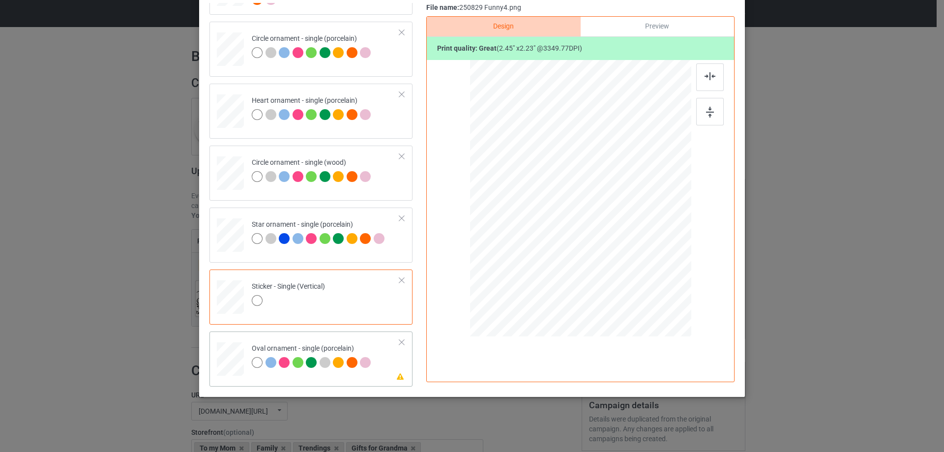
click at [230, 356] on div at bounding box center [230, 359] width 25 height 34
drag, startPoint x: 637, startPoint y: 254, endPoint x: 651, endPoint y: 288, distance: 37.0
click at [651, 288] on div at bounding box center [580, 198] width 200 height 277
drag, startPoint x: 637, startPoint y: 268, endPoint x: 637, endPoint y: 260, distance: 8.4
click at [637, 260] on div at bounding box center [581, 190] width 172 height 156
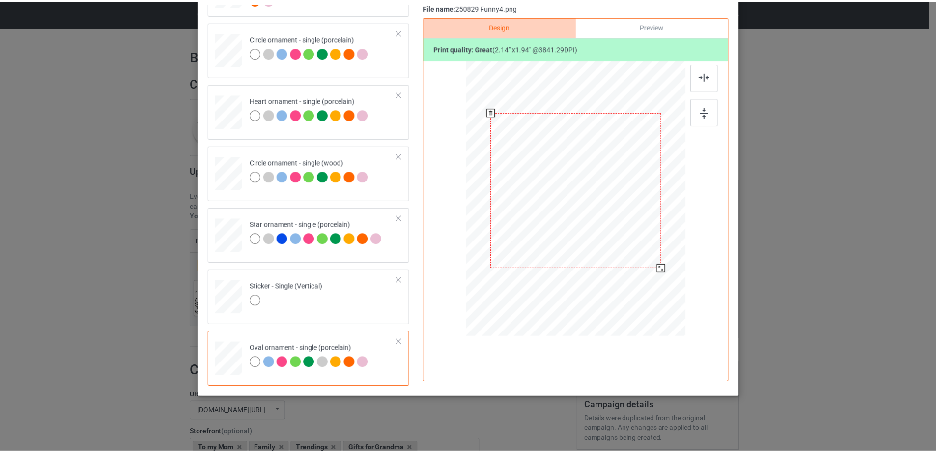
scroll to position [0, 0]
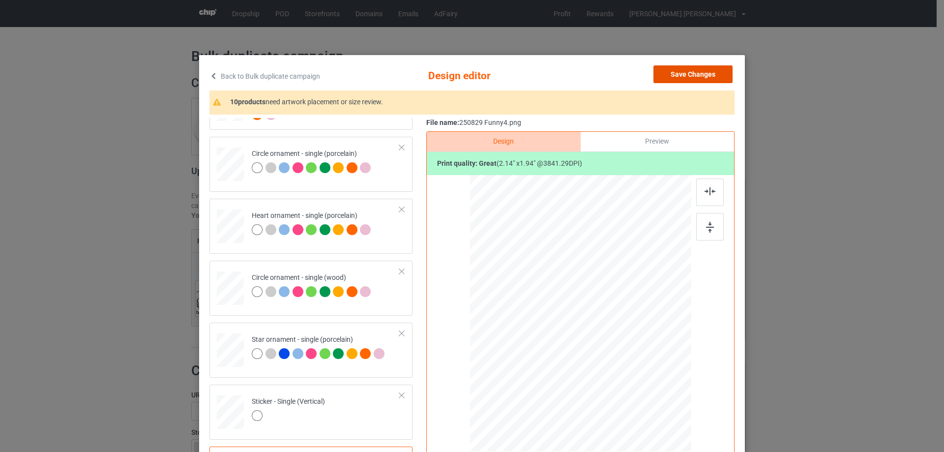
click at [700, 73] on button "Save Changes" at bounding box center [692, 74] width 79 height 18
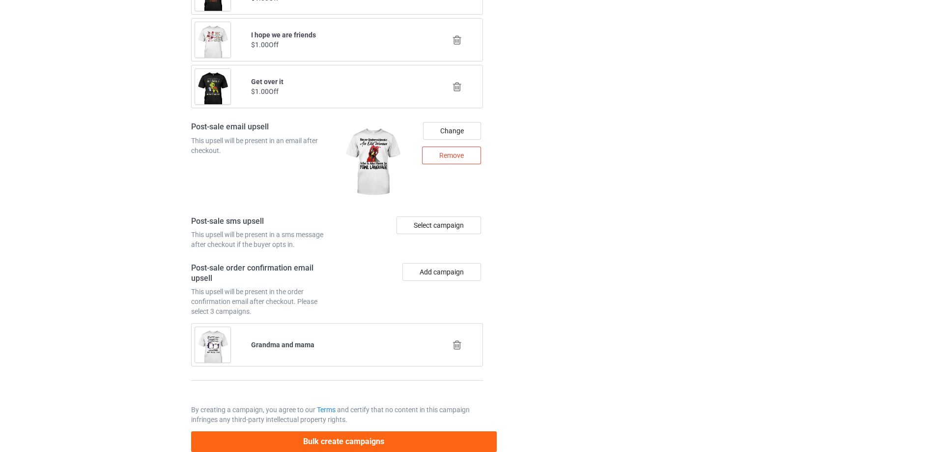
scroll to position [1251, 0]
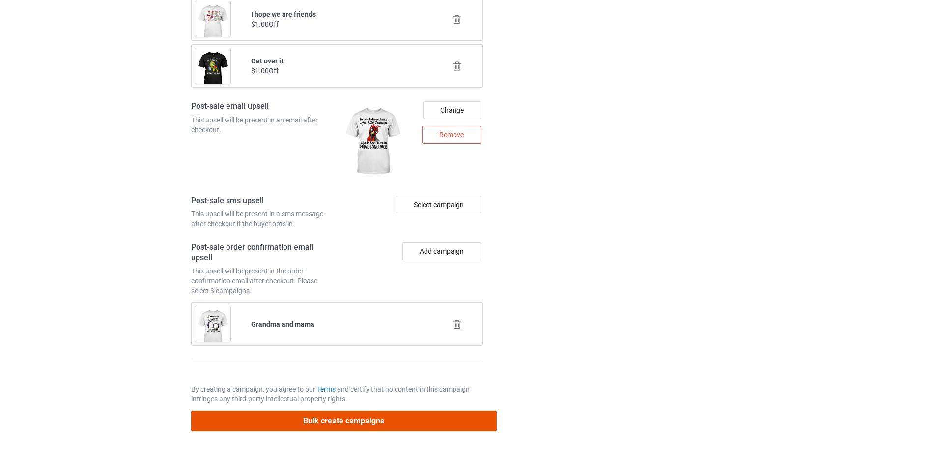
click at [374, 419] on button "Bulk create campaigns" at bounding box center [344, 420] width 306 height 20
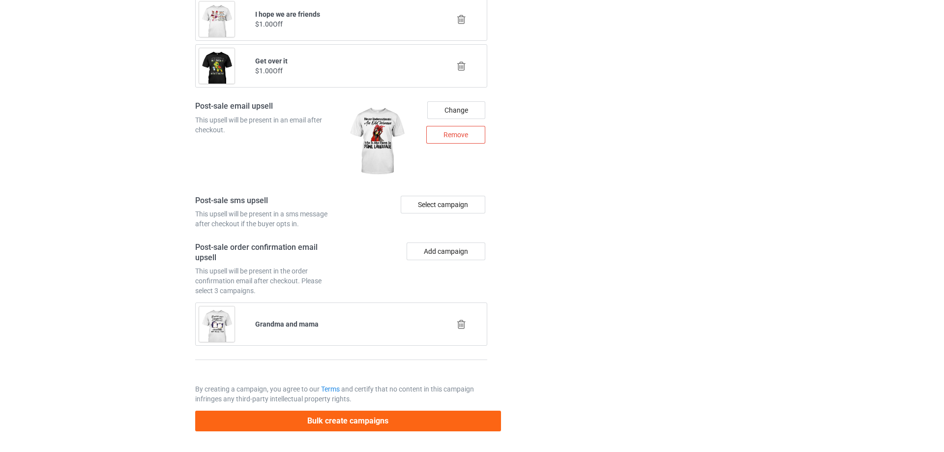
scroll to position [0, 0]
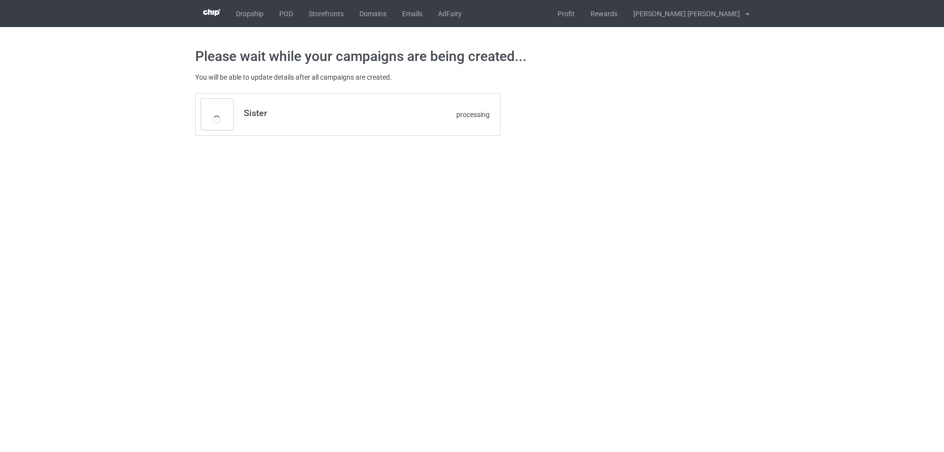
click at [765, 183] on body "Dropship POD Storefronts Domains Emails AdFairy Profit Rewards Nguyen huu tuyen…" at bounding box center [472, 226] width 944 height 452
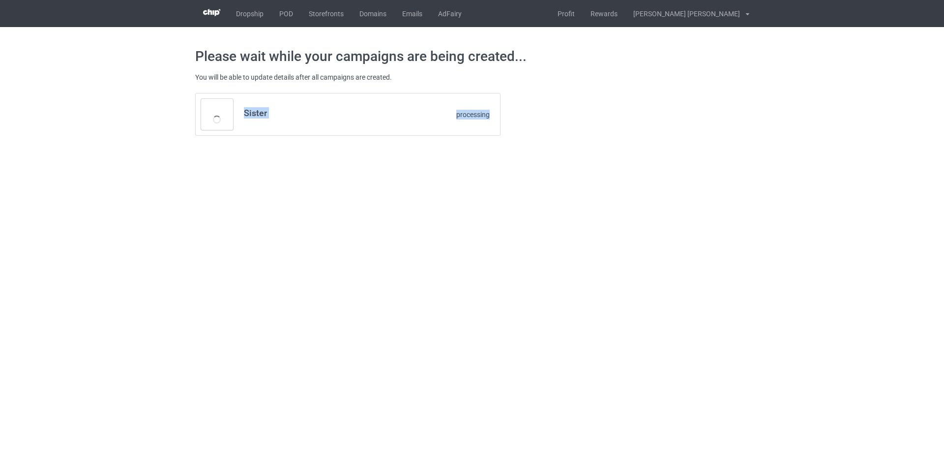
click at [747, 184] on body "Dropship POD Storefronts Domains Emails AdFairy Profit Rewards Nguyen huu tuyen…" at bounding box center [472, 226] width 944 height 452
click at [623, 209] on body "Dropship POD Storefronts Domains Emails AdFairy Profit Rewards Nguyen huu tuyen…" at bounding box center [472, 226] width 944 height 452
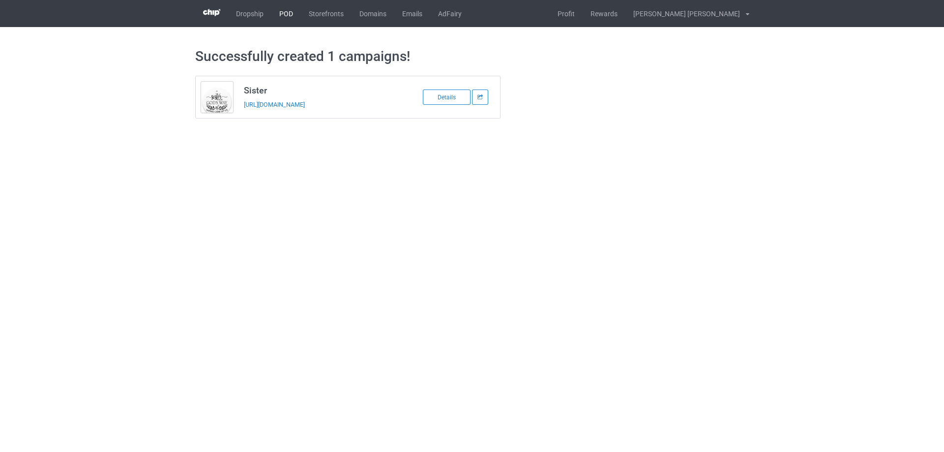
click at [284, 14] on link "POD" at bounding box center [285, 13] width 29 height 27
